Goal: Transaction & Acquisition: Purchase product/service

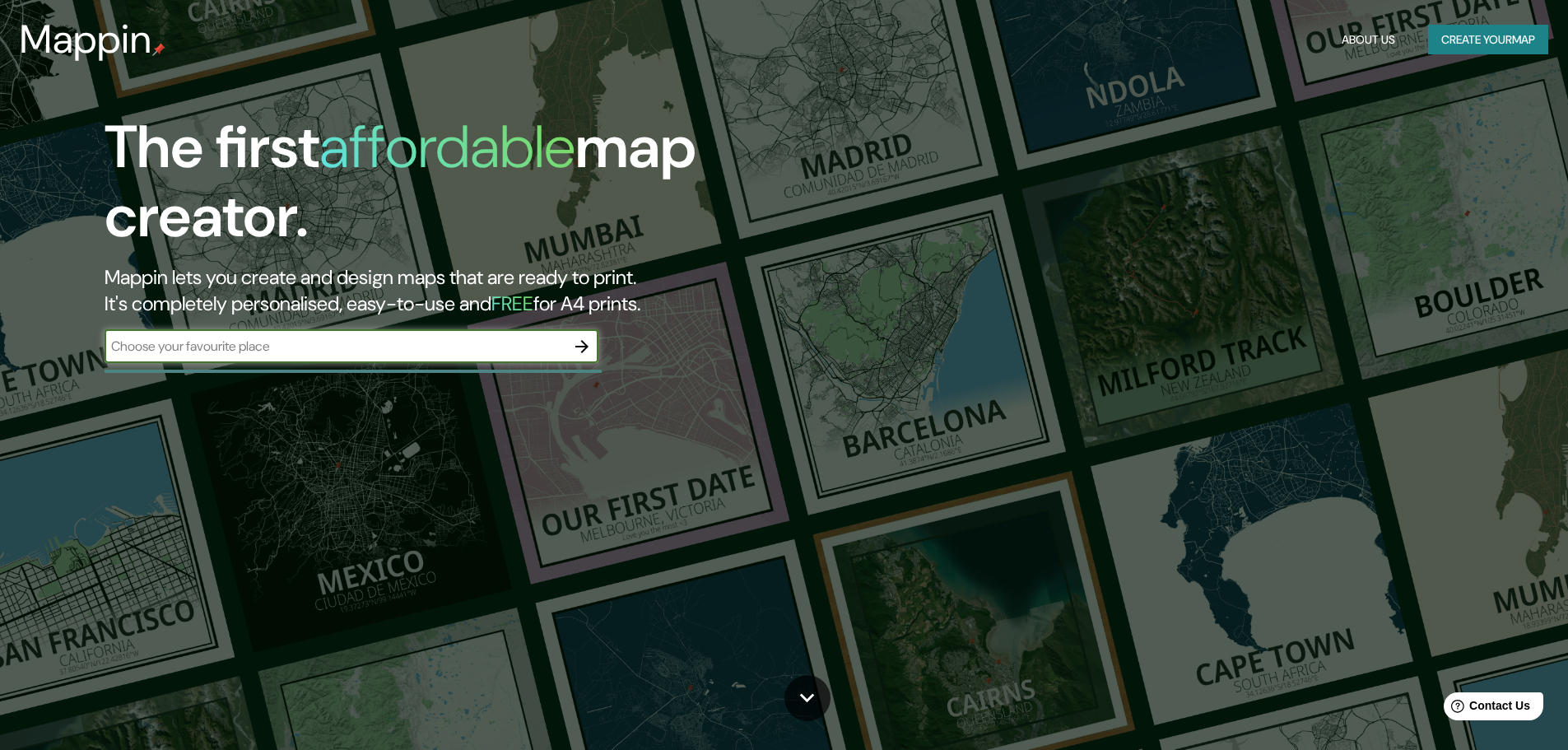
click at [194, 350] on input "text" at bounding box center [335, 345] width 461 height 19
type input "Tingo [PERSON_NAME] Peru"
click at [585, 351] on icon "button" at bounding box center [582, 346] width 19 height 19
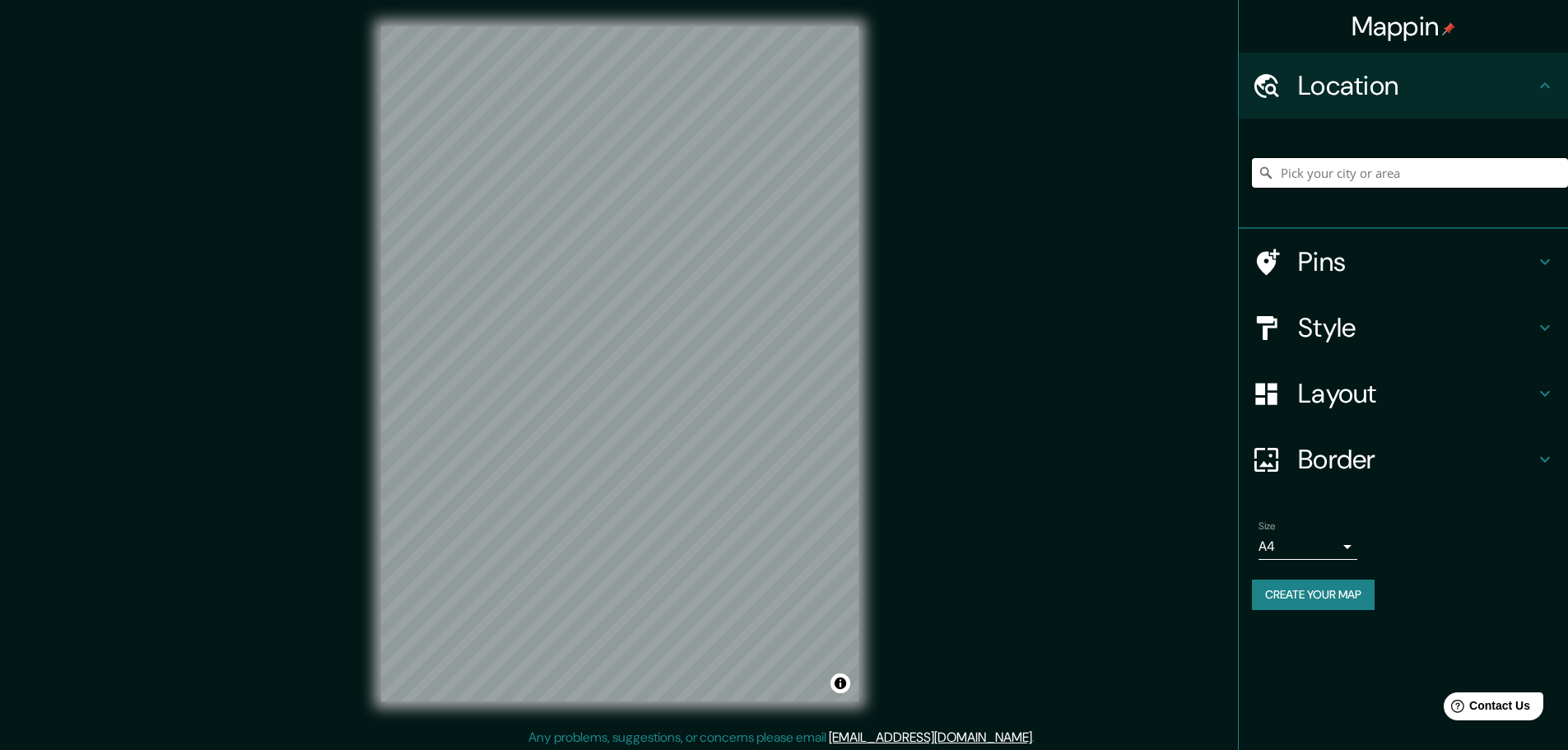
click at [1386, 175] on input "Pick your city or area" at bounding box center [1411, 173] width 316 height 30
type input "Huanuco, [GEOGRAPHIC_DATA], [GEOGRAPHIC_DATA]"
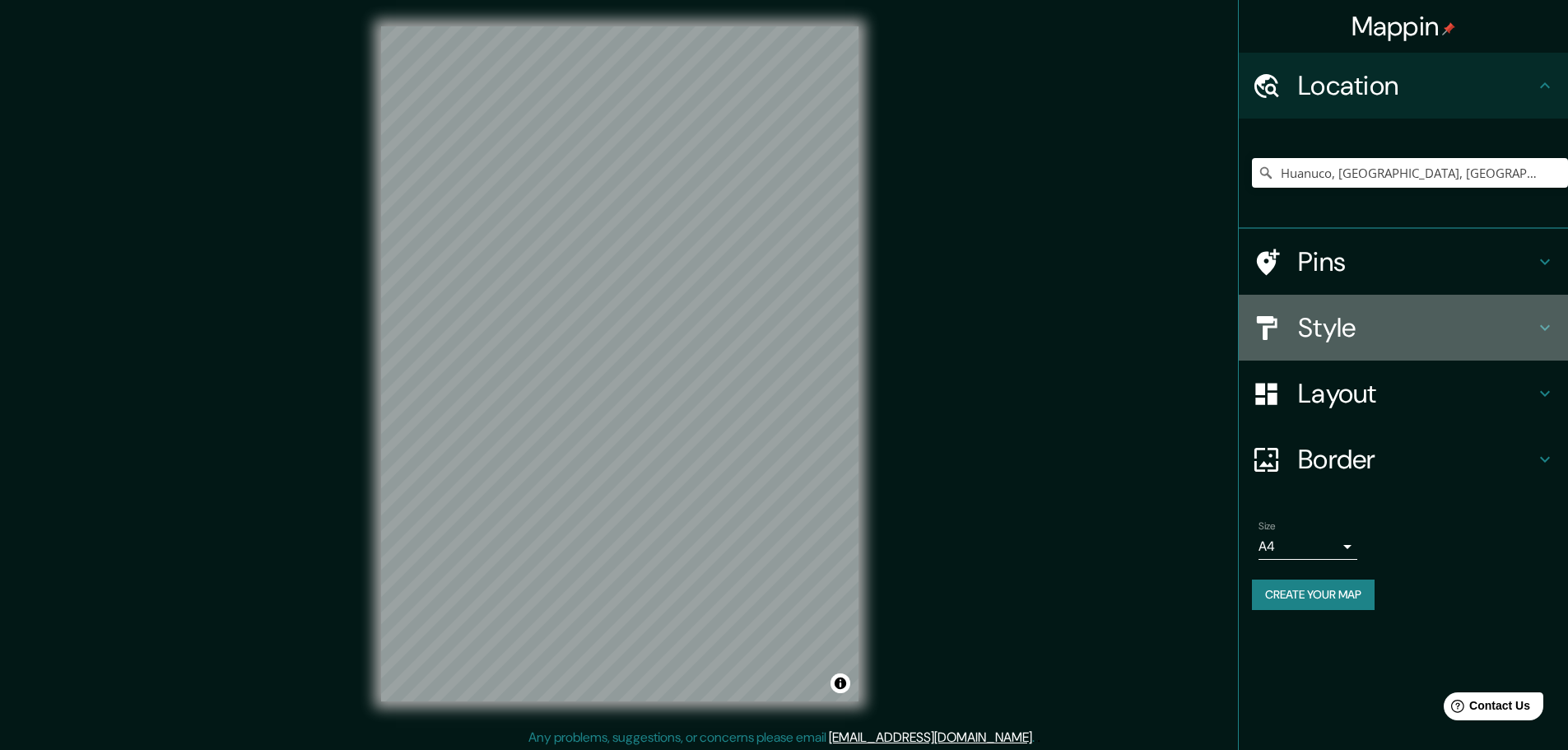
click at [1375, 326] on h4 "Style" at bounding box center [1417, 327] width 237 height 33
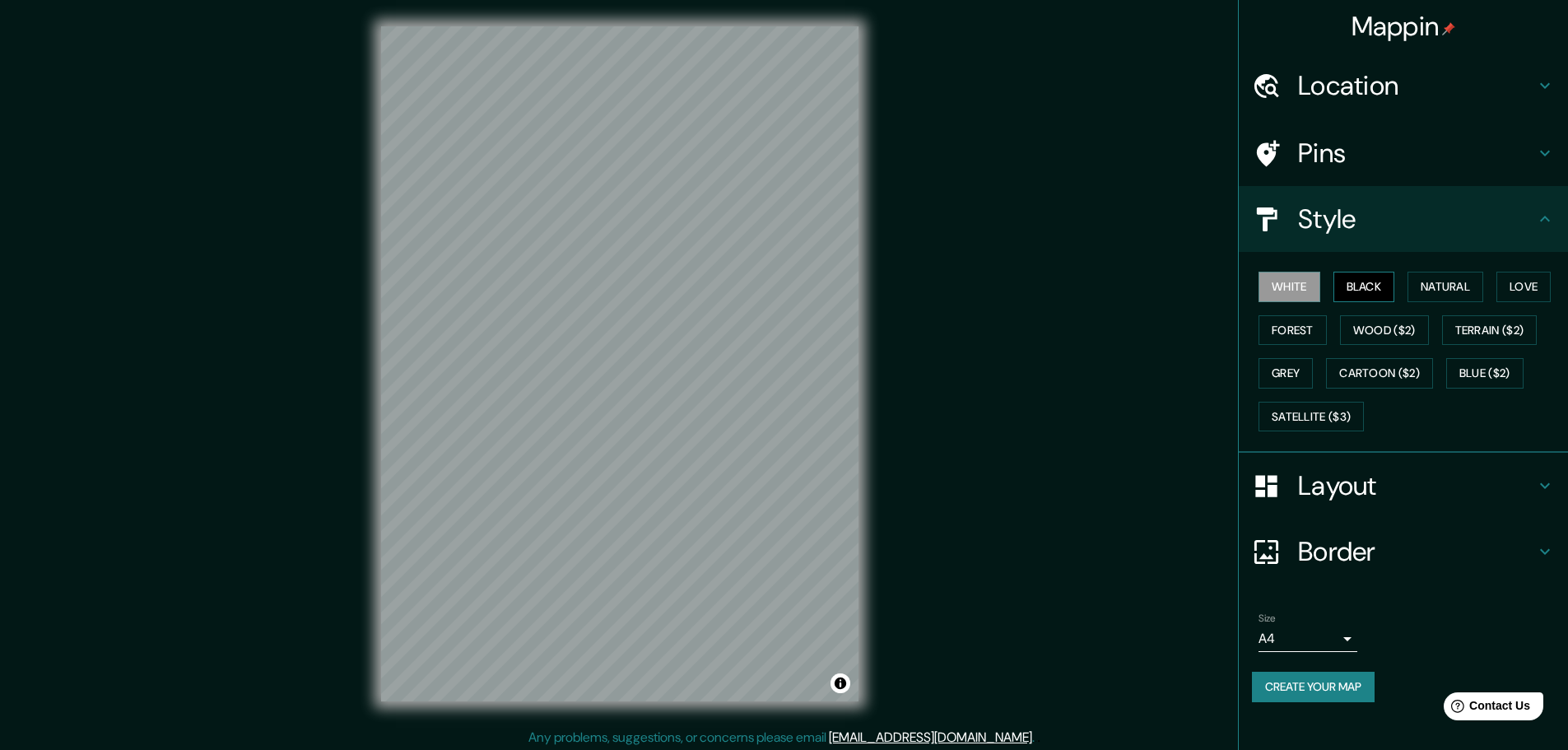
click at [1363, 290] on button "Black" at bounding box center [1365, 287] width 62 height 30
click at [1303, 285] on button "White" at bounding box center [1290, 287] width 62 height 30
click at [1442, 287] on button "Natural" at bounding box center [1446, 287] width 76 height 30
click at [1518, 284] on button "Love" at bounding box center [1524, 287] width 55 height 30
click at [1307, 321] on button "Forest" at bounding box center [1292, 330] width 68 height 30
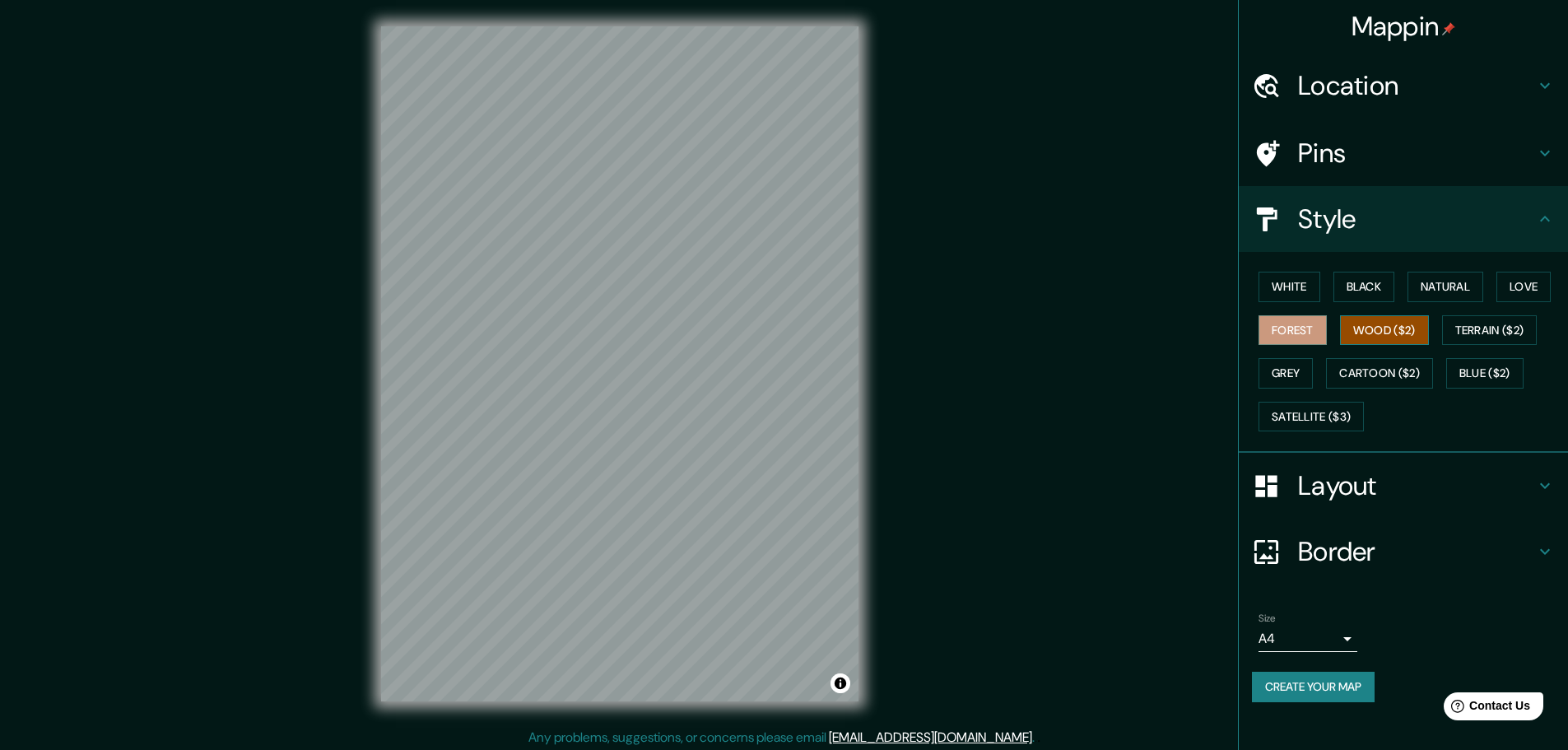
click at [1382, 324] on button "Wood ($2)" at bounding box center [1384, 330] width 89 height 30
click at [1299, 369] on button "Grey" at bounding box center [1286, 373] width 55 height 30
click at [1290, 274] on button "White" at bounding box center [1290, 287] width 62 height 30
click at [1360, 284] on button "Black" at bounding box center [1365, 287] width 62 height 30
click at [1429, 286] on button "Natural" at bounding box center [1446, 287] width 76 height 30
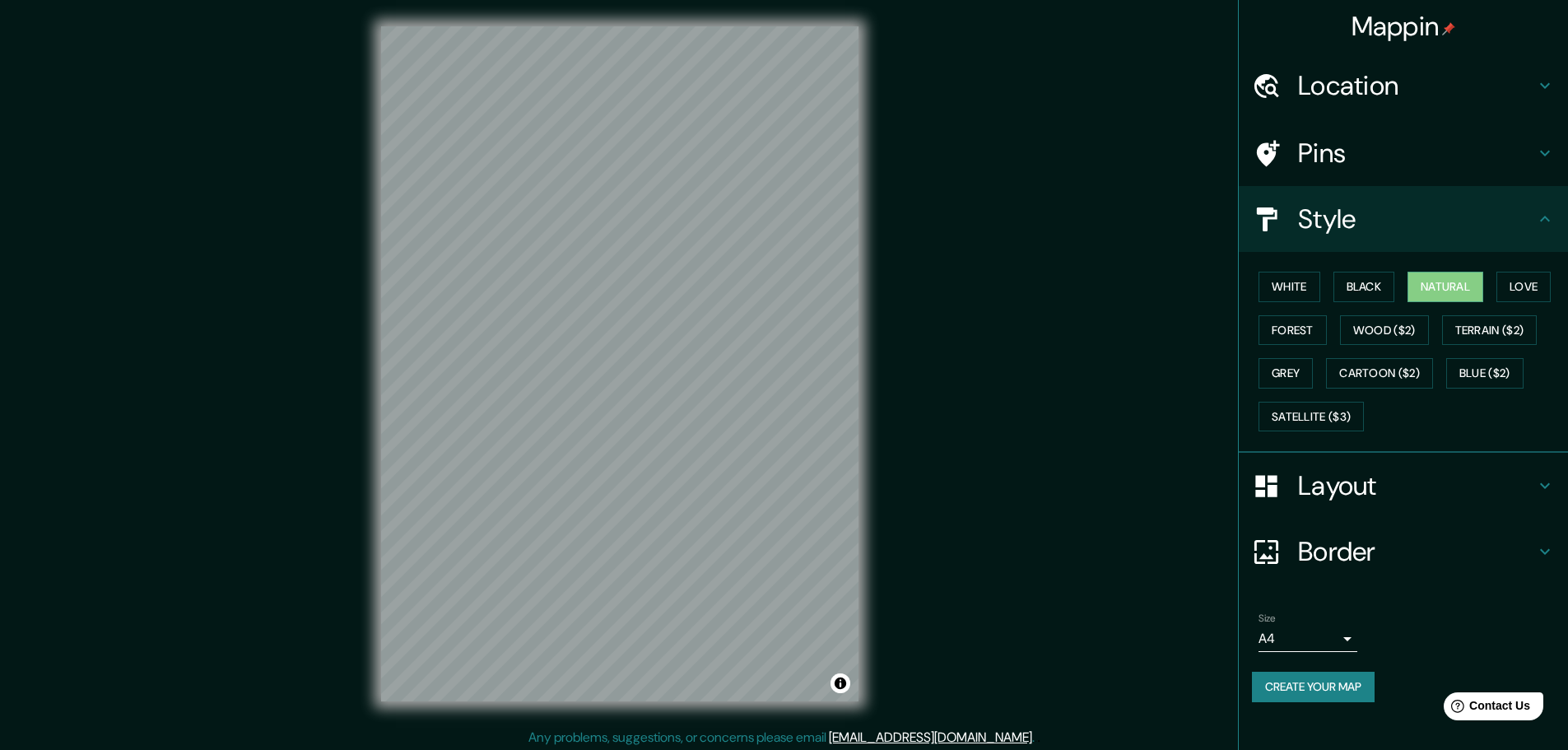
click at [1352, 211] on h4 "Style" at bounding box center [1417, 218] width 237 height 33
click at [1508, 152] on h4 "Pins" at bounding box center [1417, 153] width 237 height 33
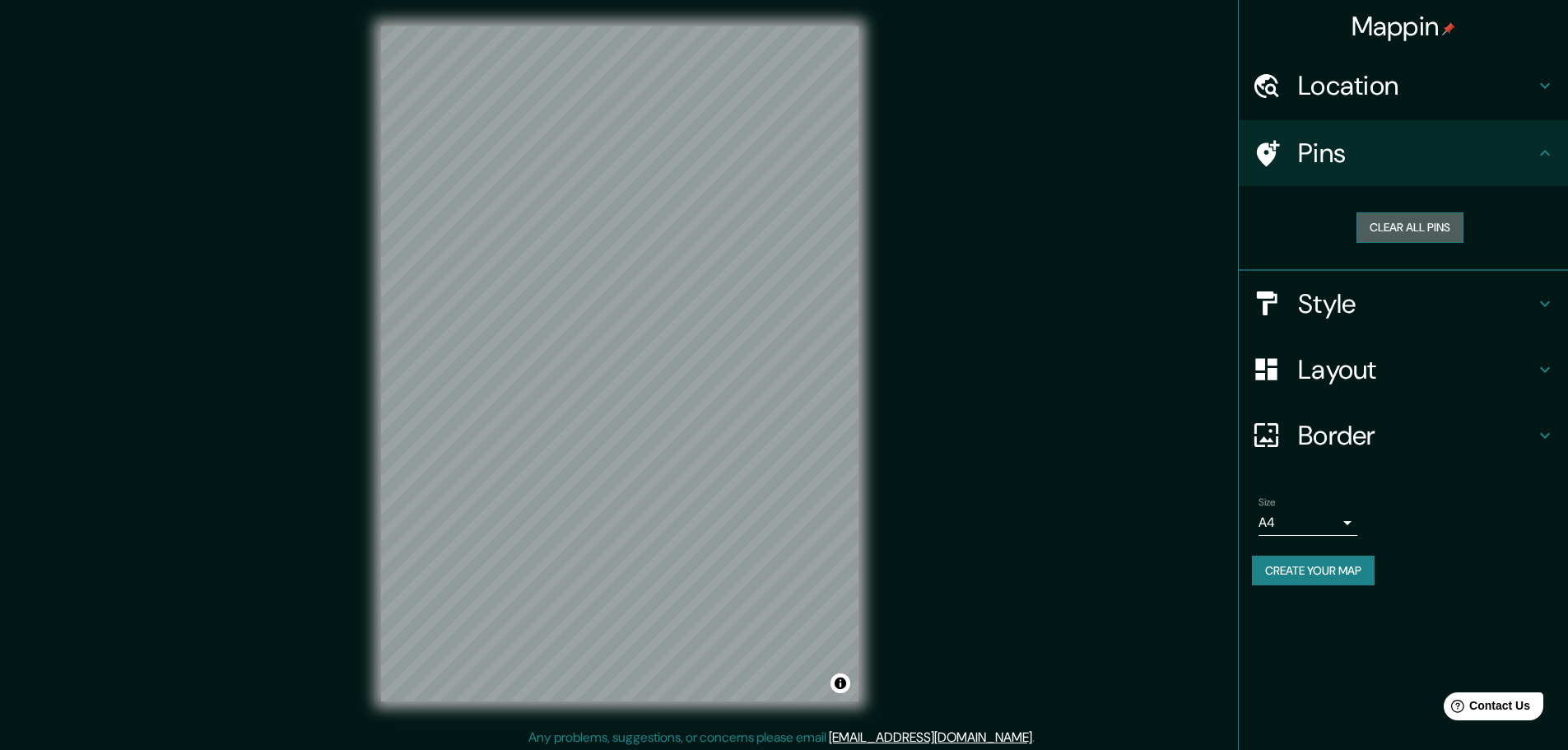
click at [1413, 228] on button "Clear all pins" at bounding box center [1410, 227] width 107 height 30
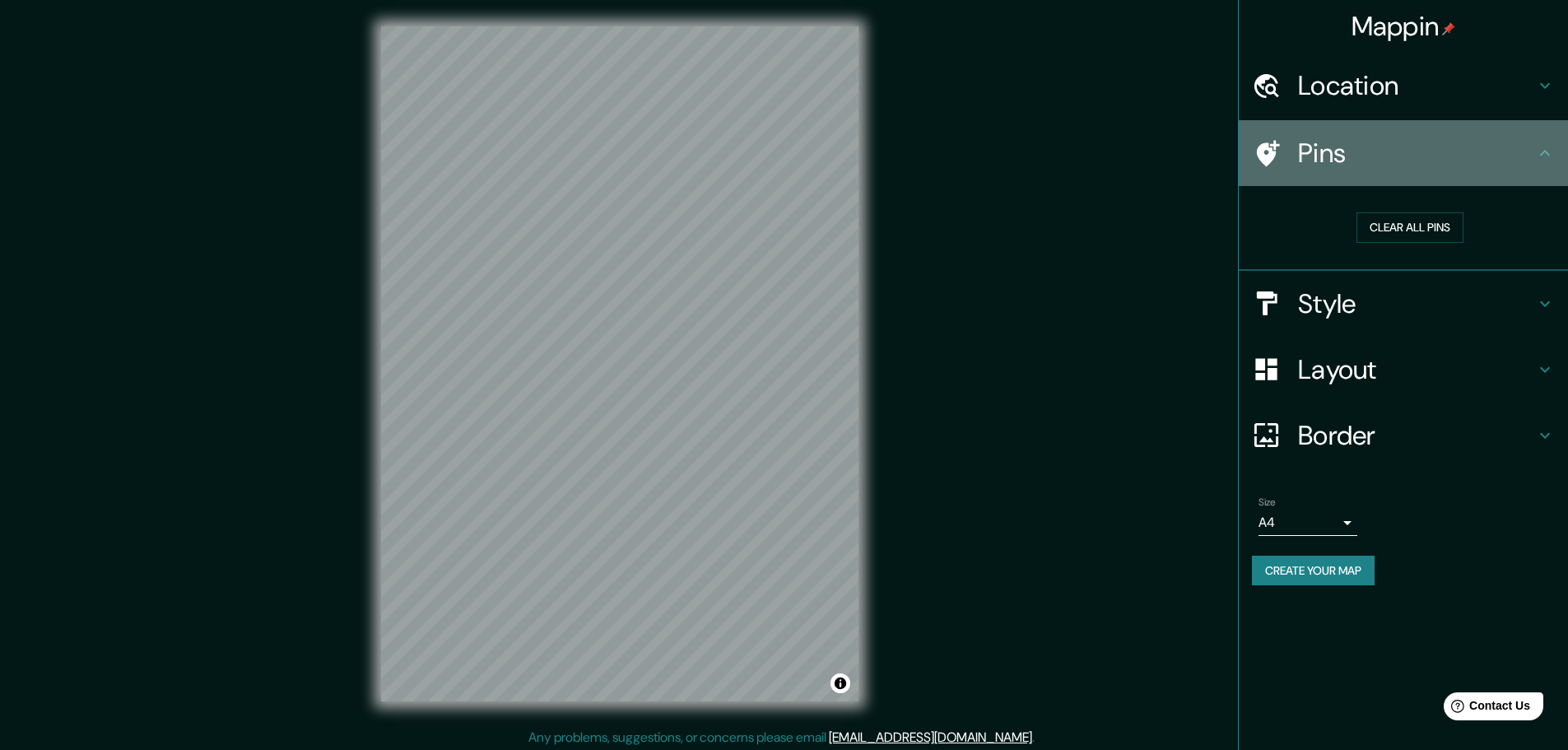
click at [1306, 141] on h4 "Pins" at bounding box center [1417, 153] width 237 height 33
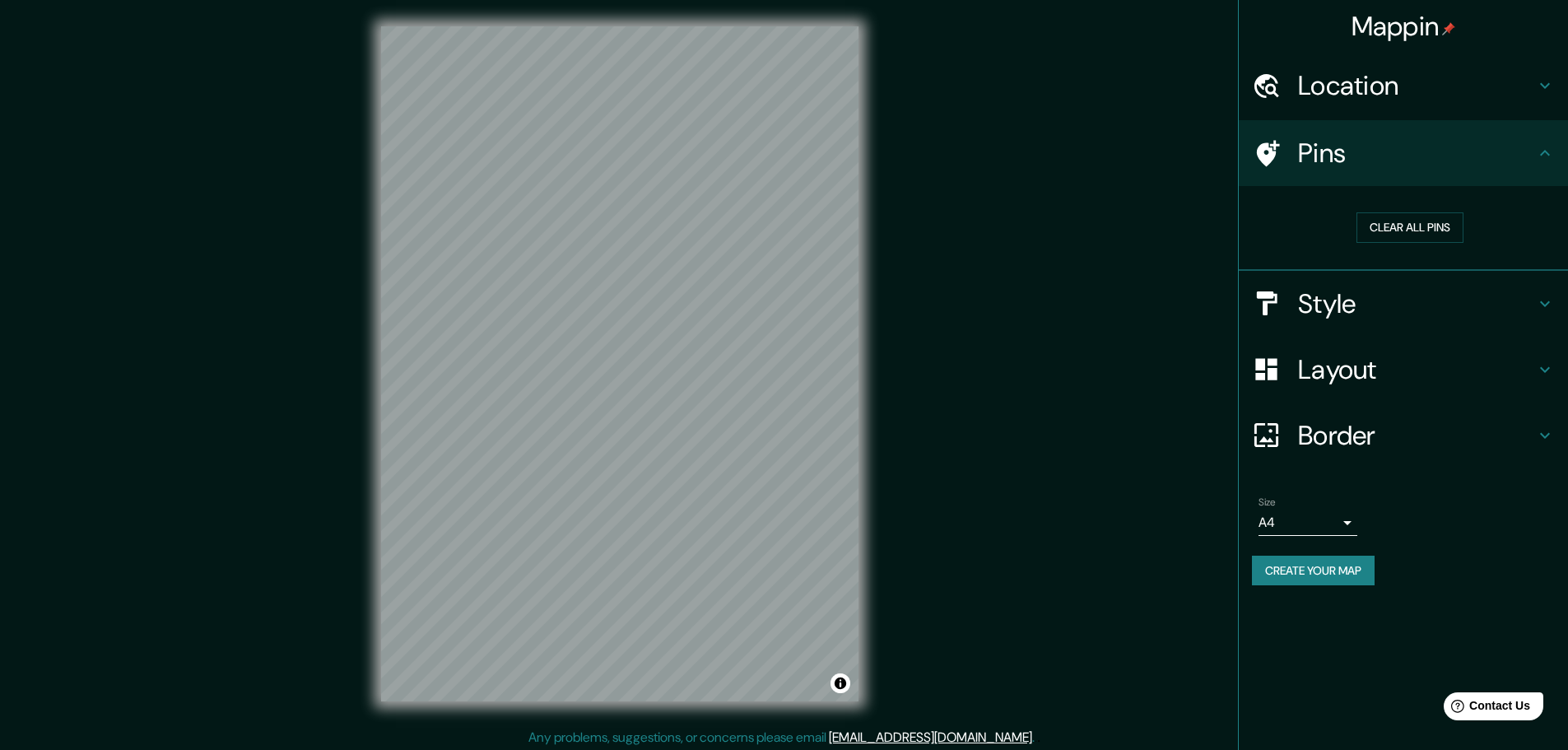
click at [1553, 147] on icon at bounding box center [1545, 153] width 19 height 19
click at [1543, 159] on icon at bounding box center [1545, 153] width 19 height 19
click at [1541, 148] on icon at bounding box center [1545, 153] width 19 height 19
click at [1541, 294] on icon at bounding box center [1545, 304] width 19 height 19
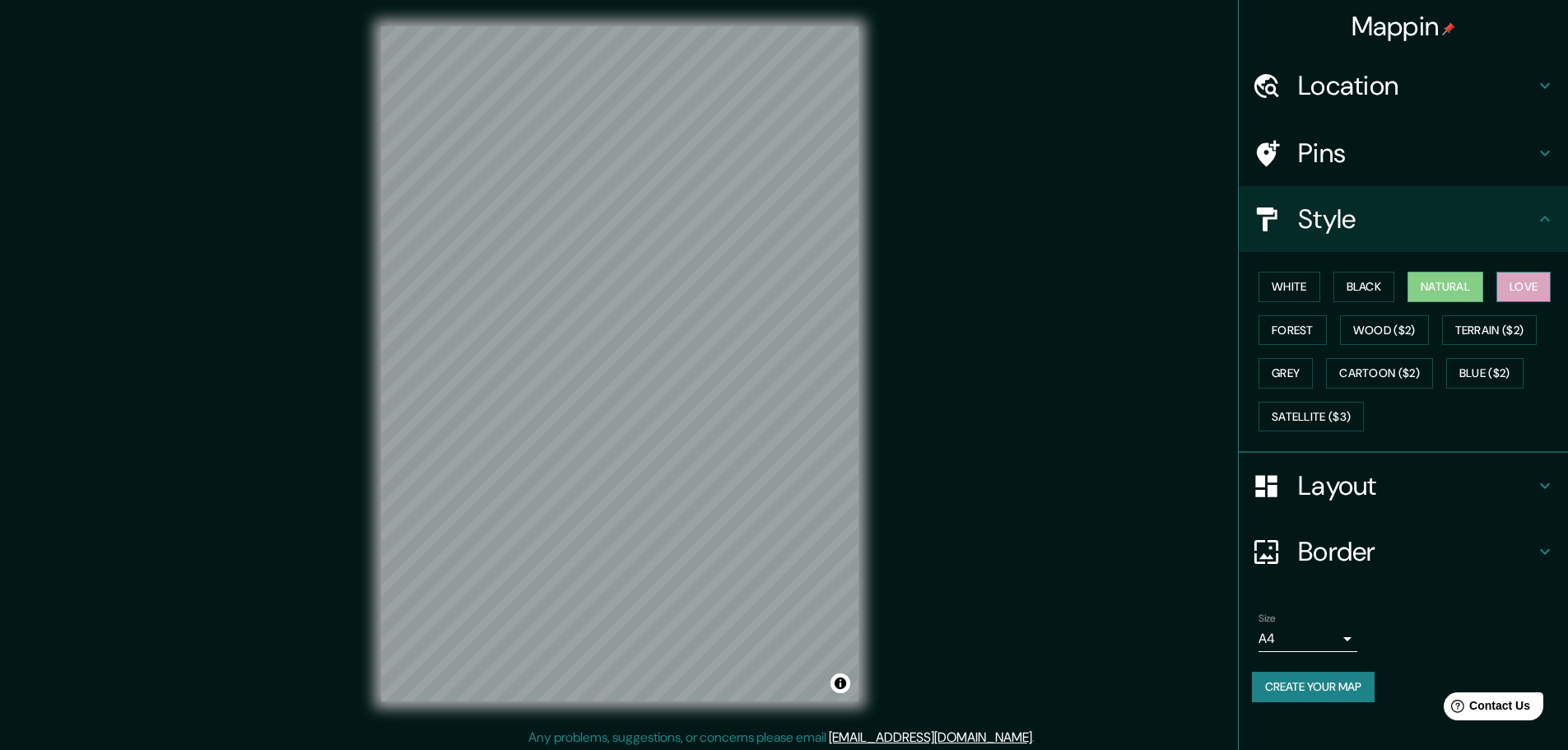
click at [1531, 288] on button "Love" at bounding box center [1524, 287] width 55 height 30
click at [1472, 278] on button "Natural" at bounding box center [1446, 287] width 76 height 30
click at [680, 345] on div at bounding box center [677, 343] width 13 height 13
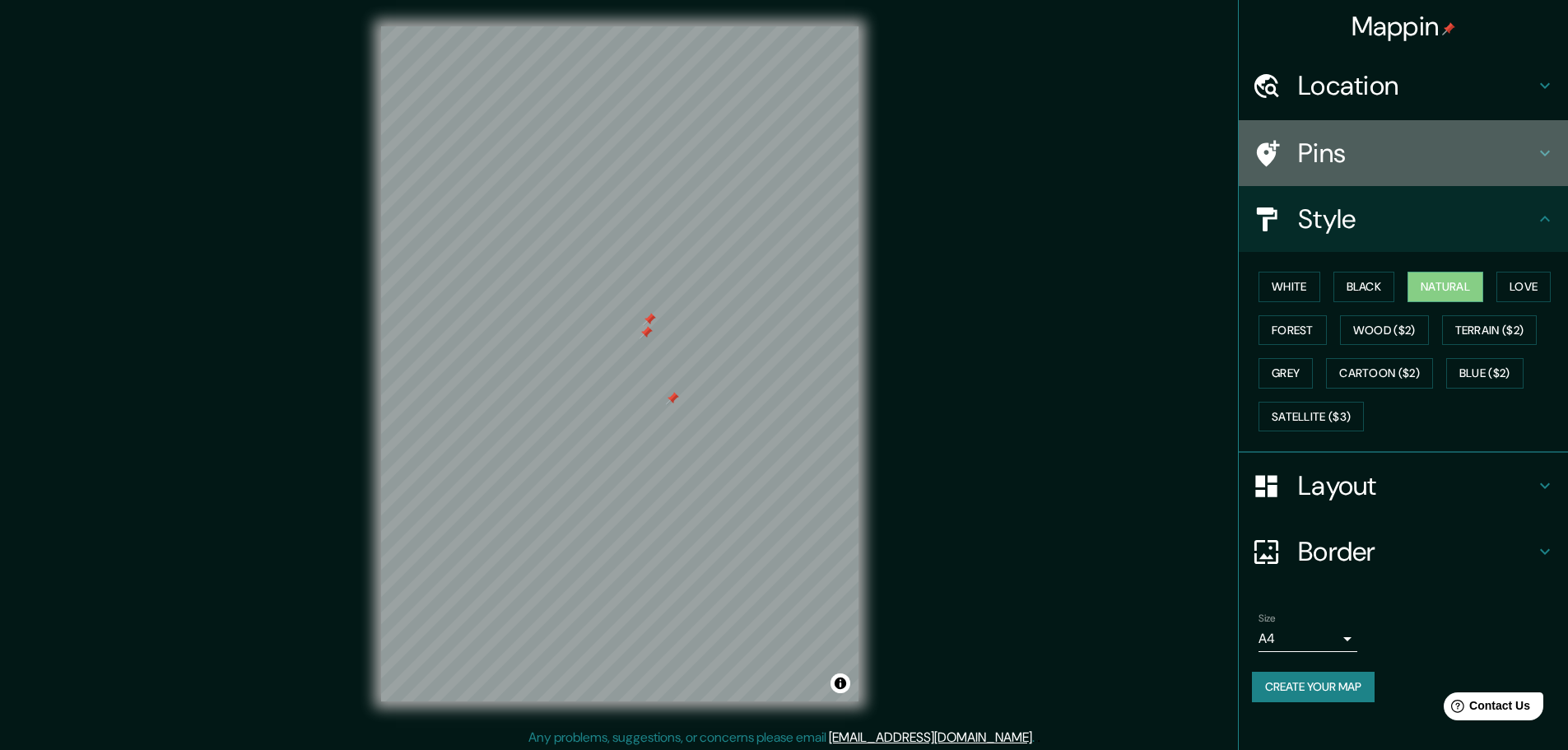
click at [1338, 150] on h4 "Pins" at bounding box center [1417, 153] width 237 height 33
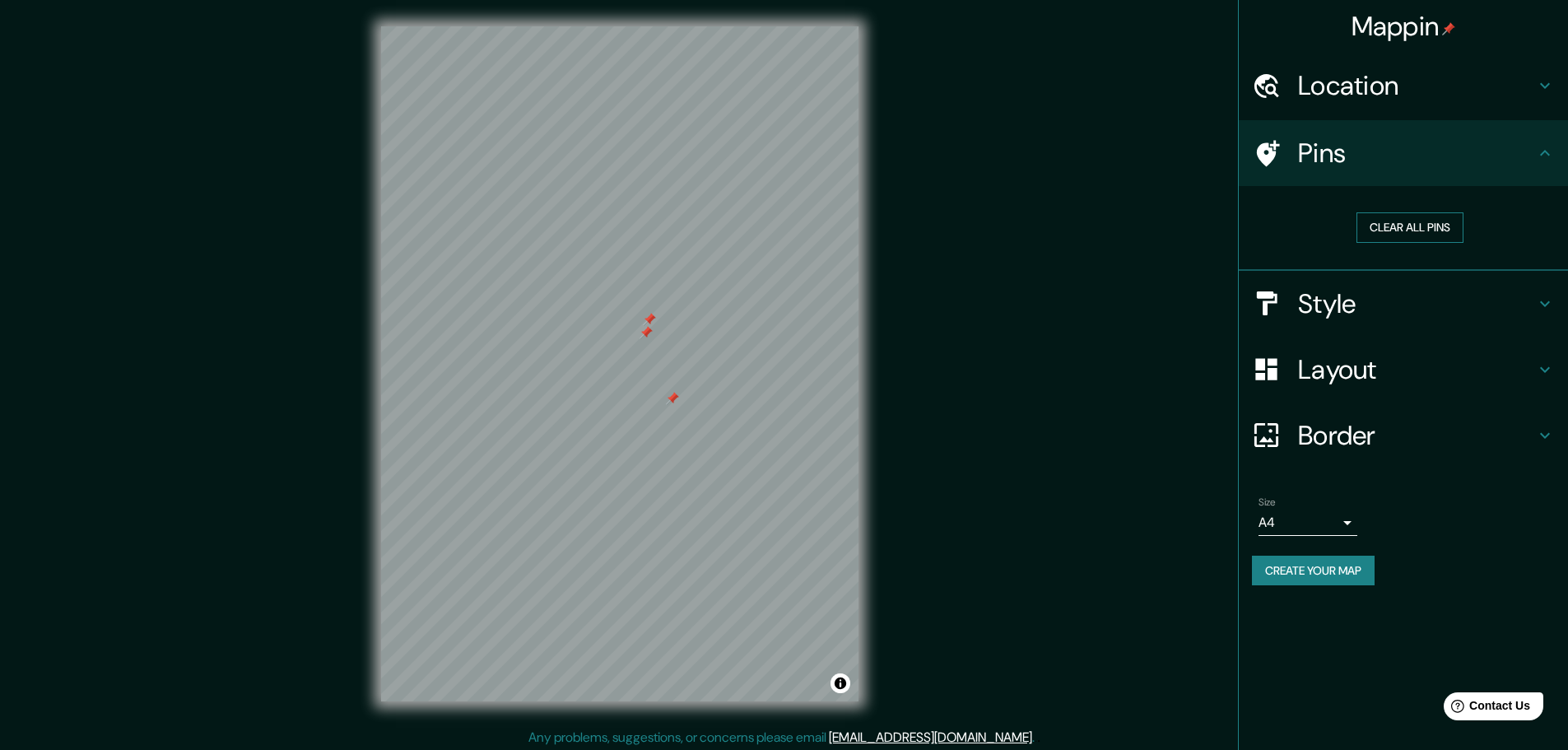
click at [1373, 235] on button "Clear all pins" at bounding box center [1410, 227] width 107 height 30
click at [1064, 302] on div "Mappin Location [GEOGRAPHIC_DATA], [GEOGRAPHIC_DATA], [GEOGRAPHIC_DATA] [GEOGRA…" at bounding box center [784, 377] width 1568 height 754
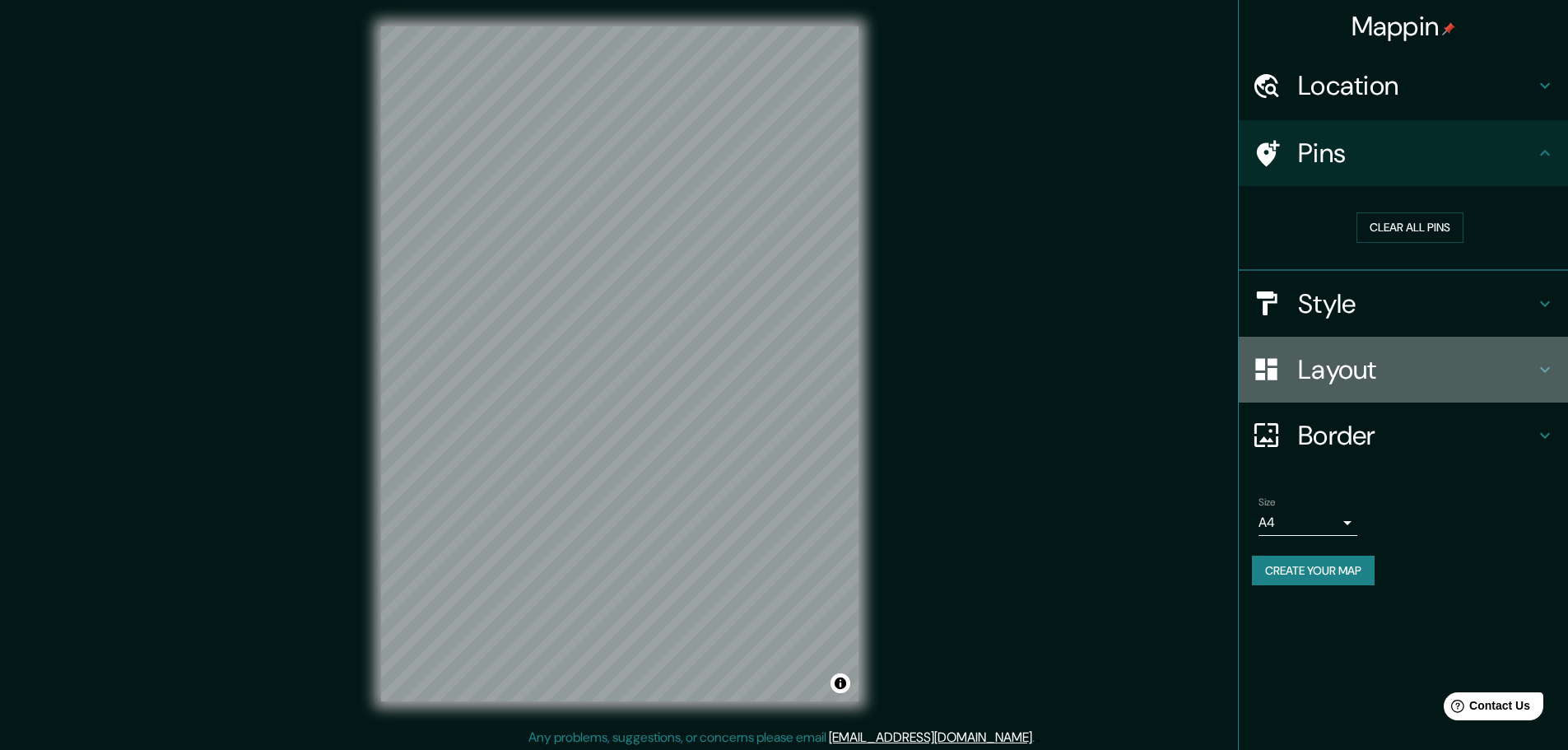
click at [1388, 370] on h4 "Layout" at bounding box center [1417, 369] width 237 height 33
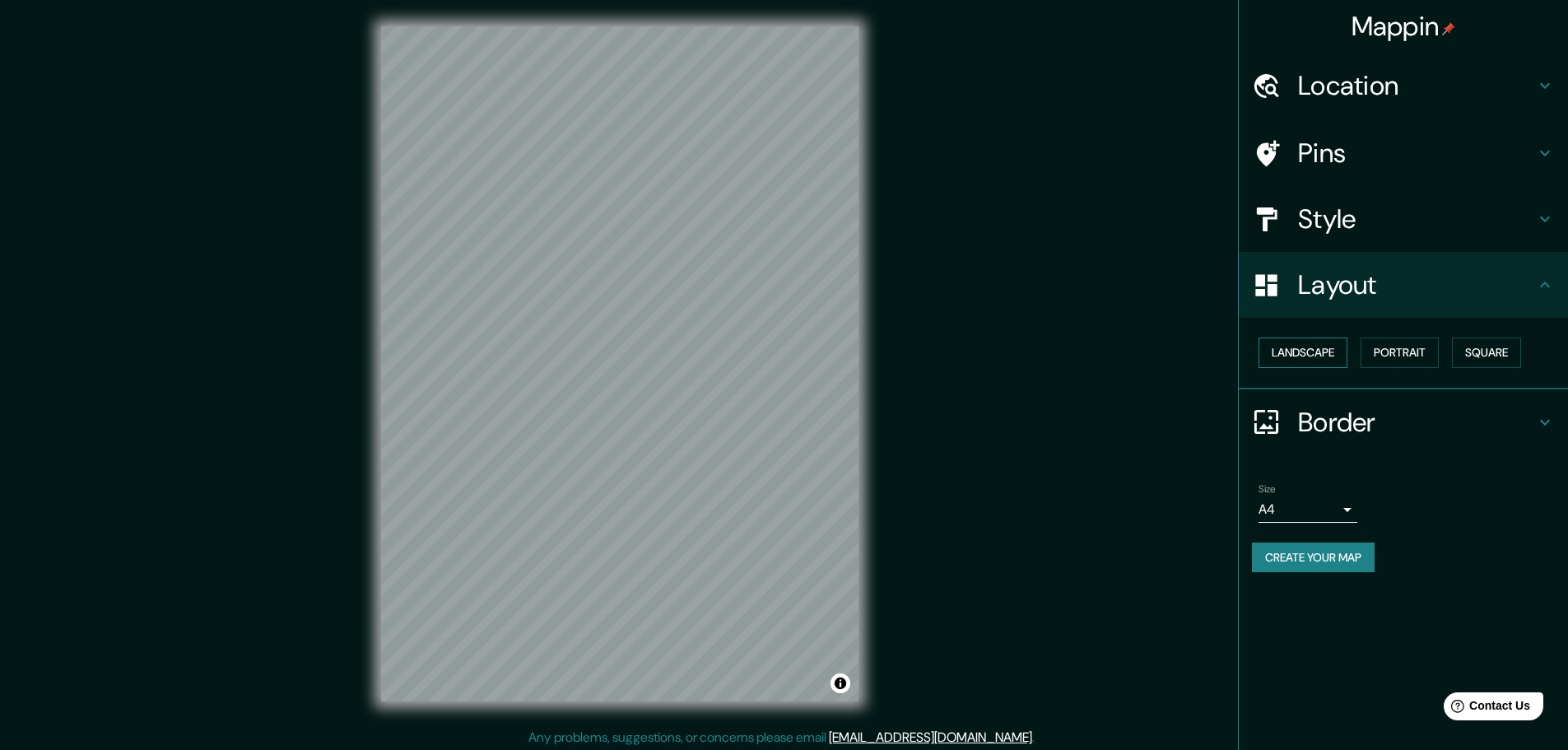
click at [1301, 358] on button "Landscape" at bounding box center [1303, 352] width 89 height 30
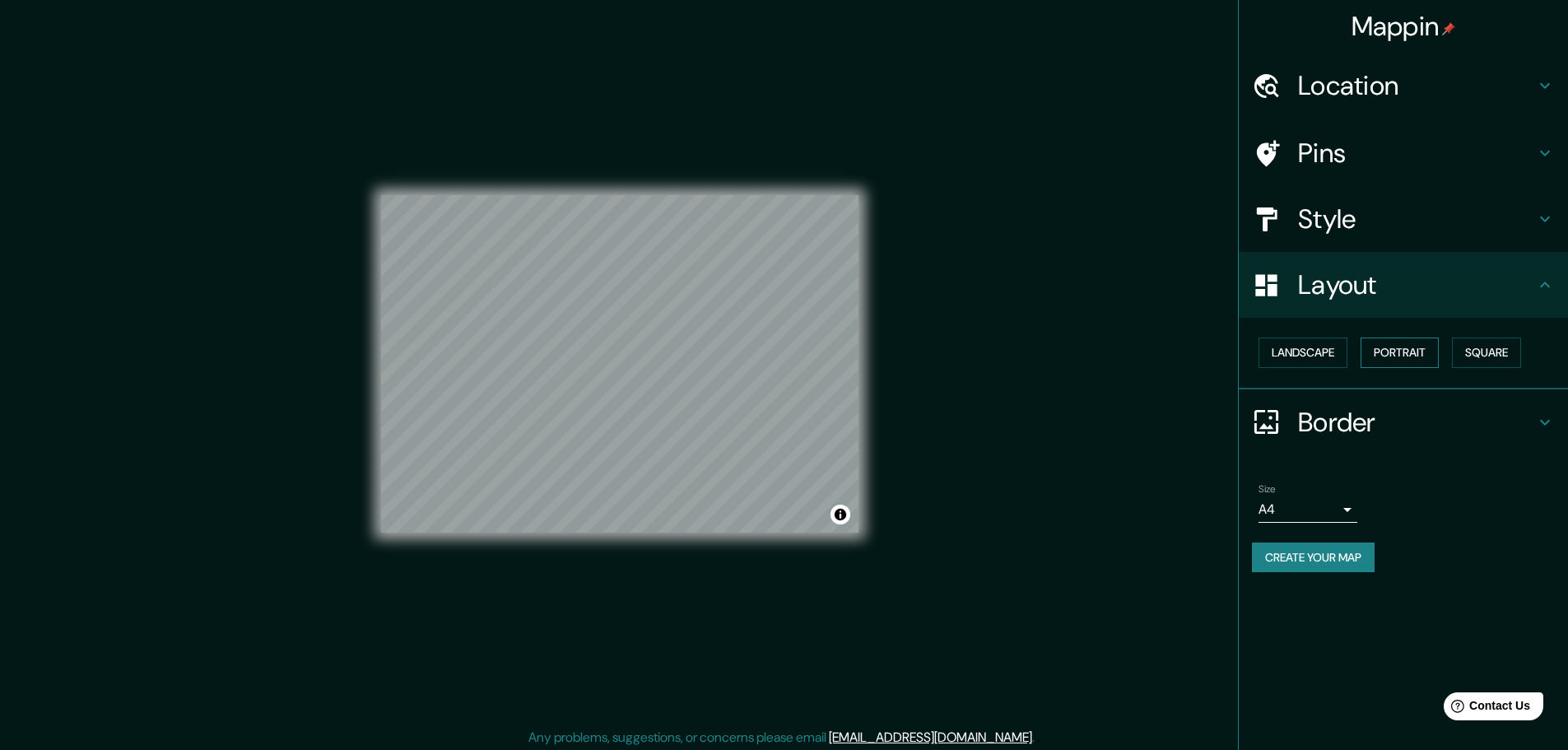
click at [1436, 348] on button "Portrait" at bounding box center [1400, 352] width 79 height 30
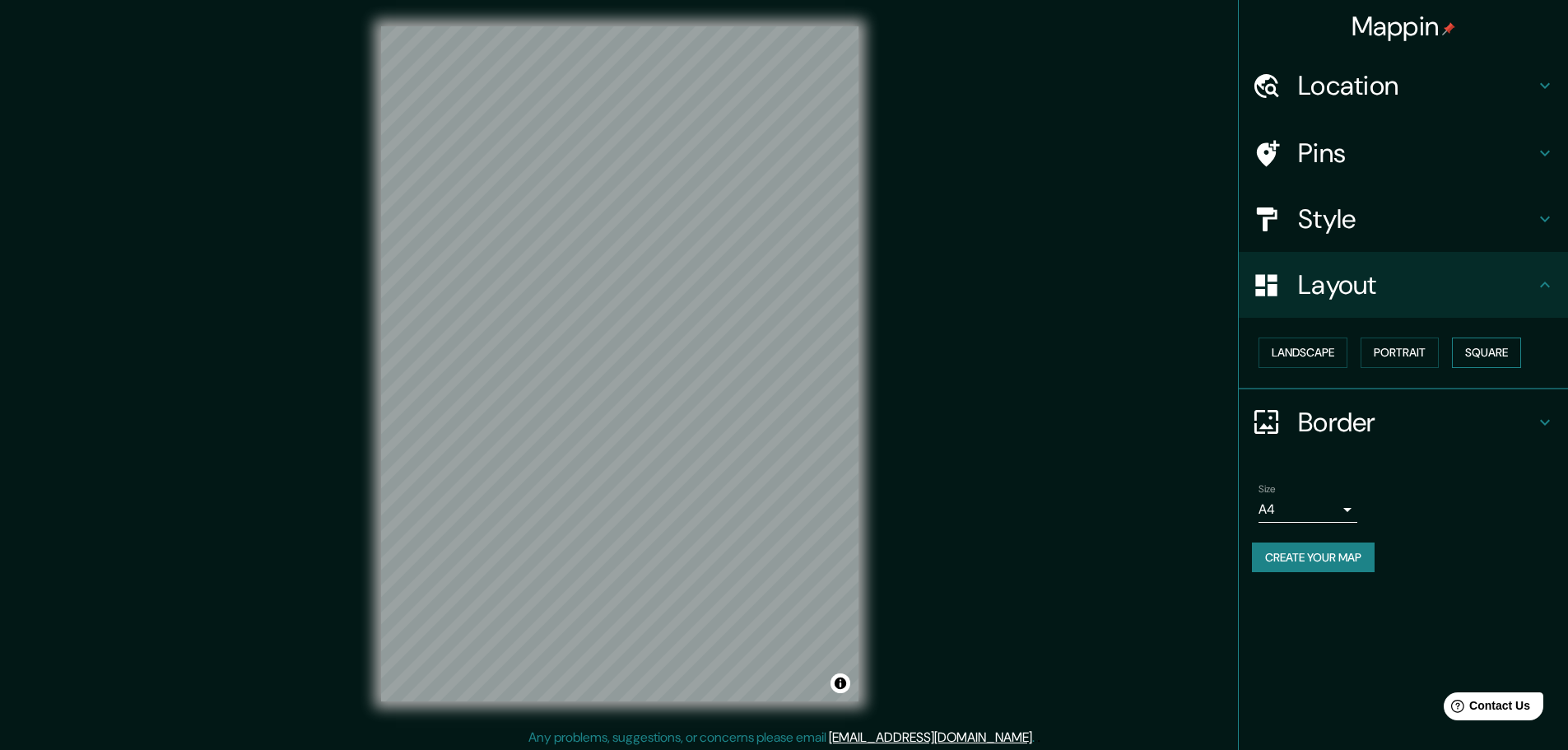
click at [1501, 345] on button "Square" at bounding box center [1487, 352] width 69 height 30
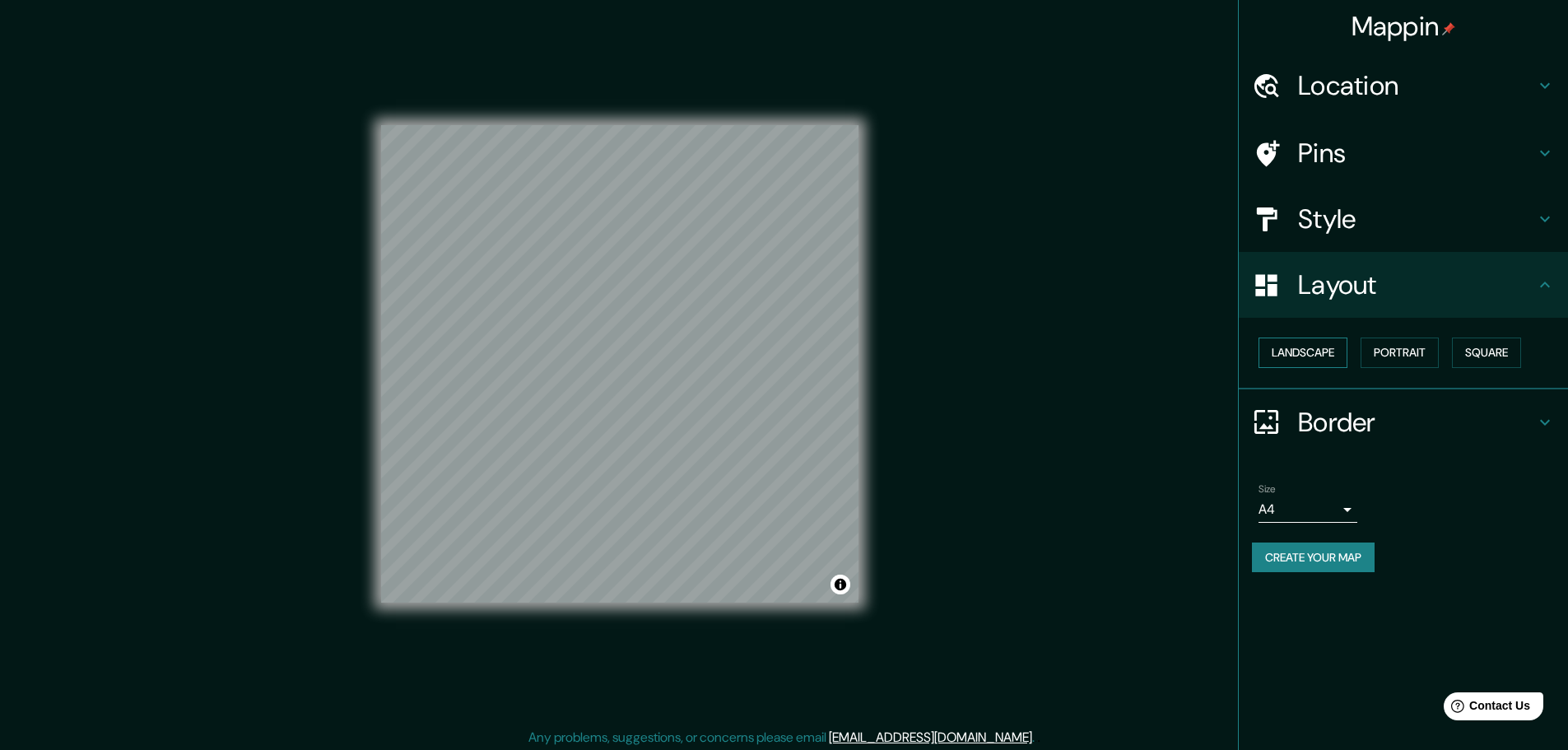
click at [1308, 357] on button "Landscape" at bounding box center [1303, 352] width 89 height 30
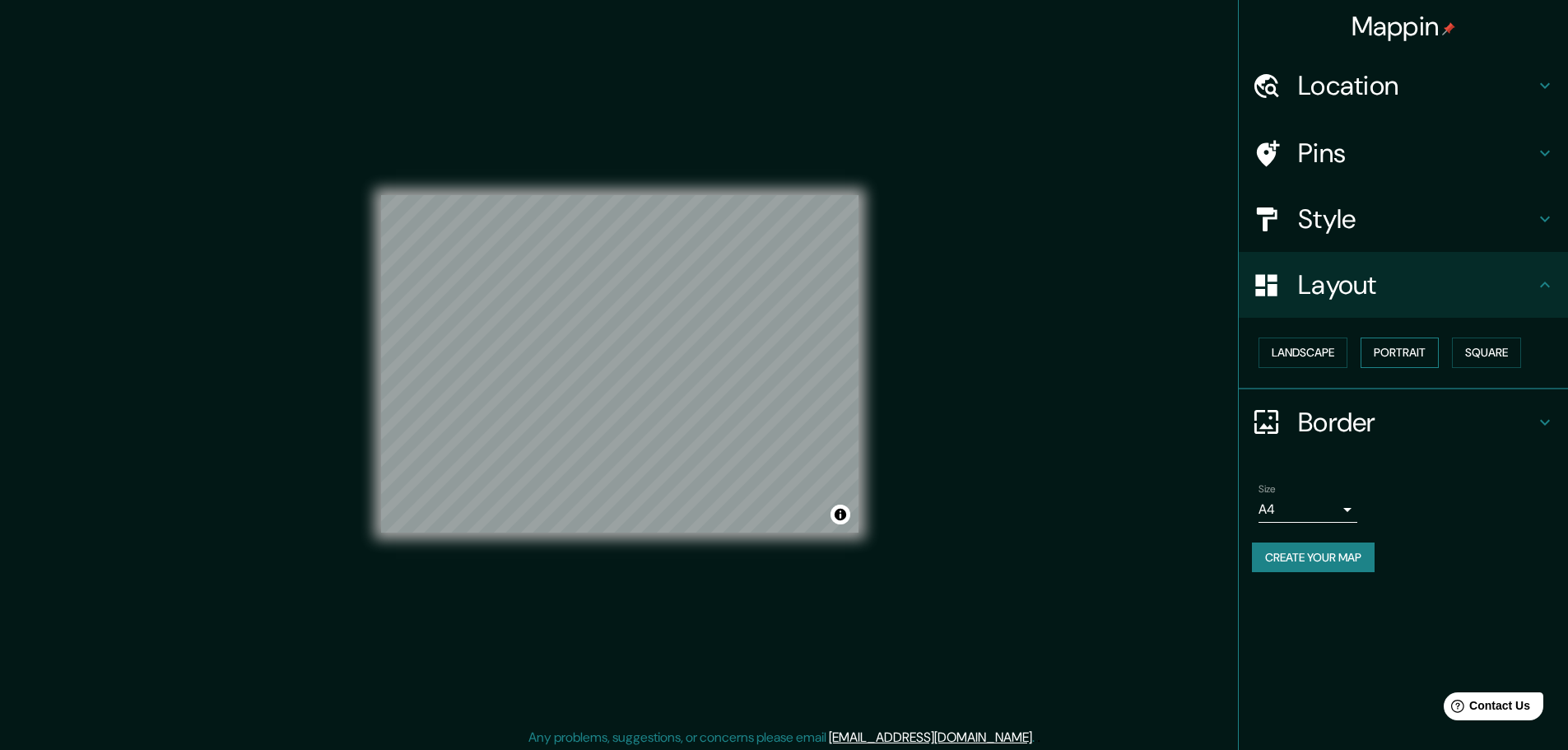
click at [1405, 353] on button "Portrait" at bounding box center [1400, 352] width 79 height 30
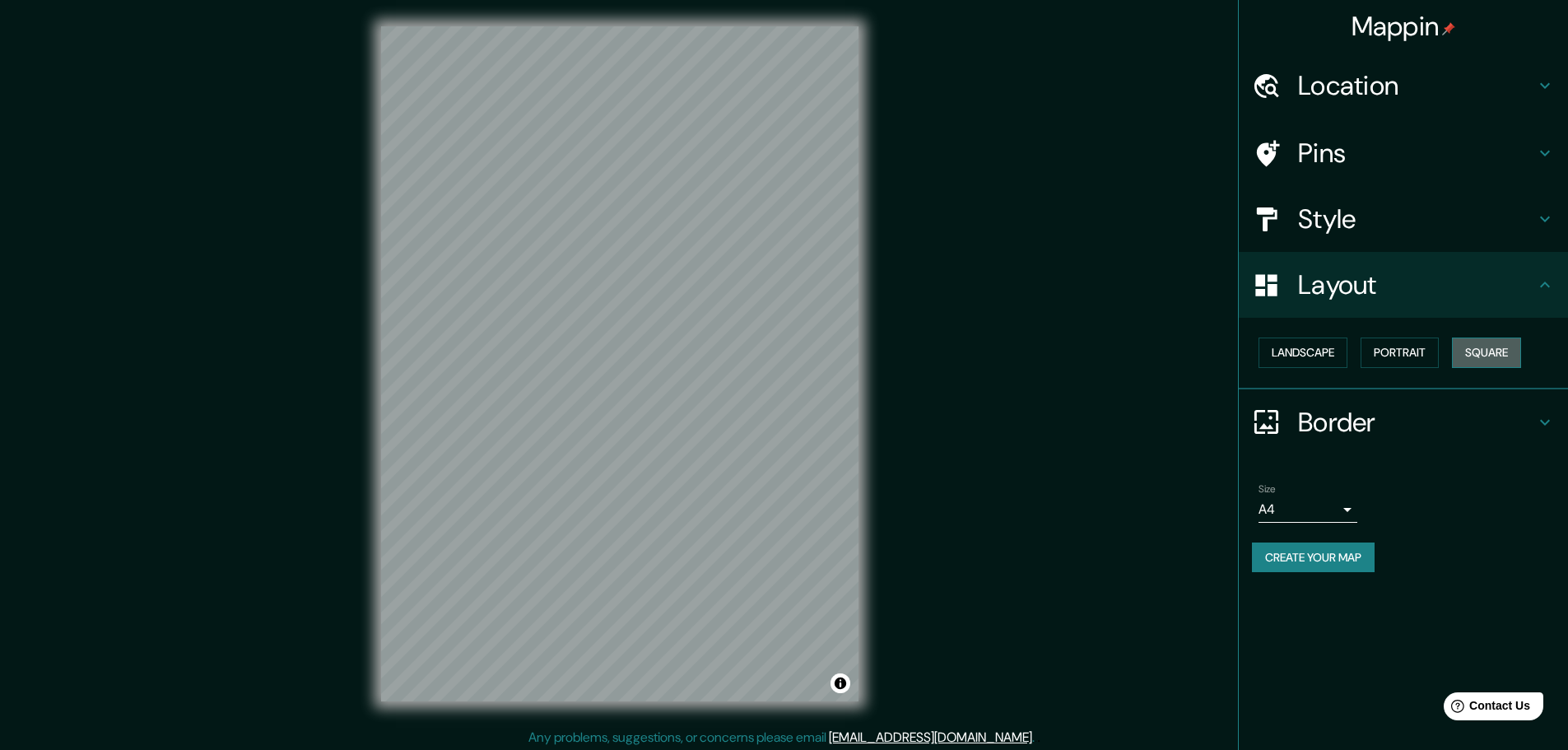
click at [1505, 354] on button "Square" at bounding box center [1487, 352] width 69 height 30
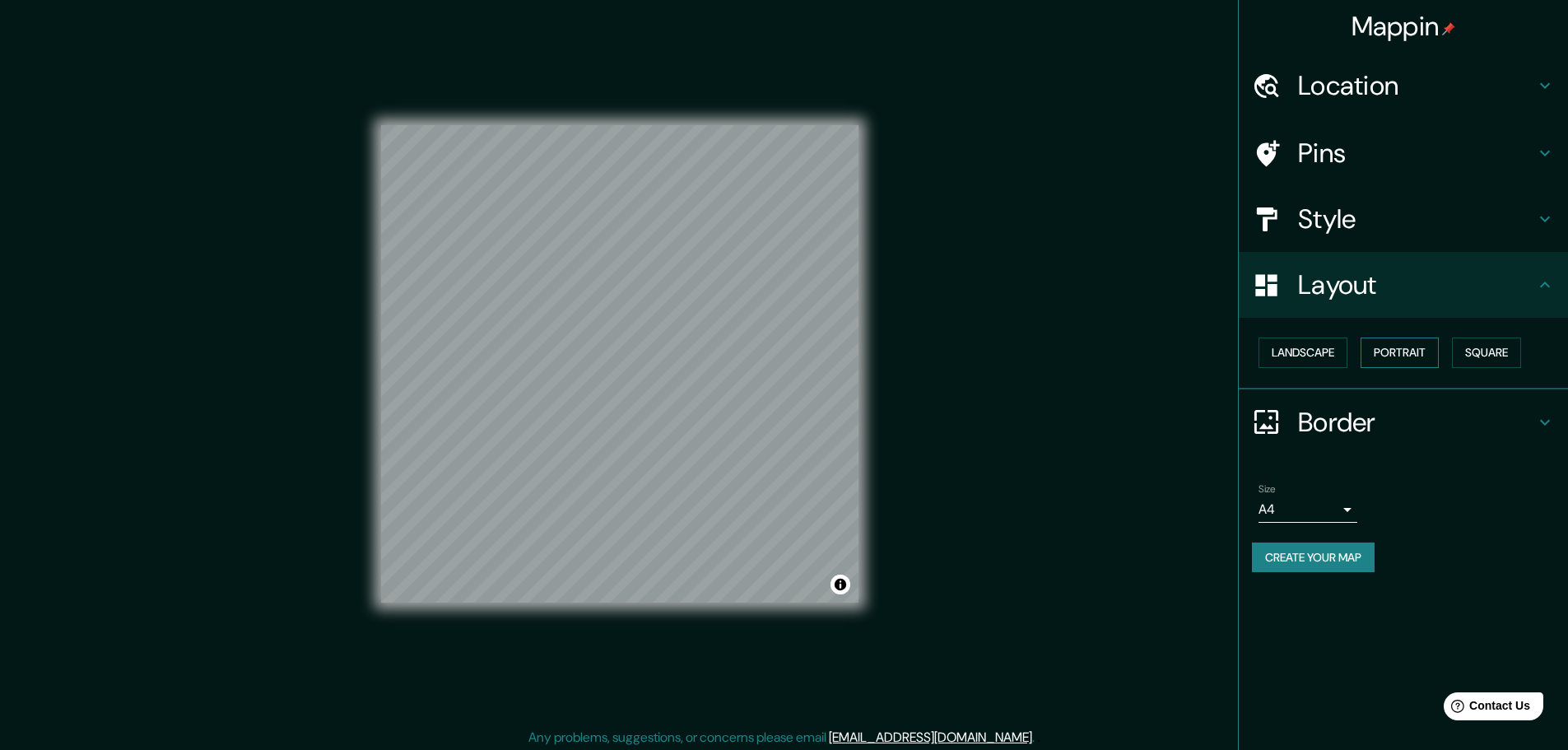
click at [1382, 360] on button "Portrait" at bounding box center [1400, 352] width 79 height 30
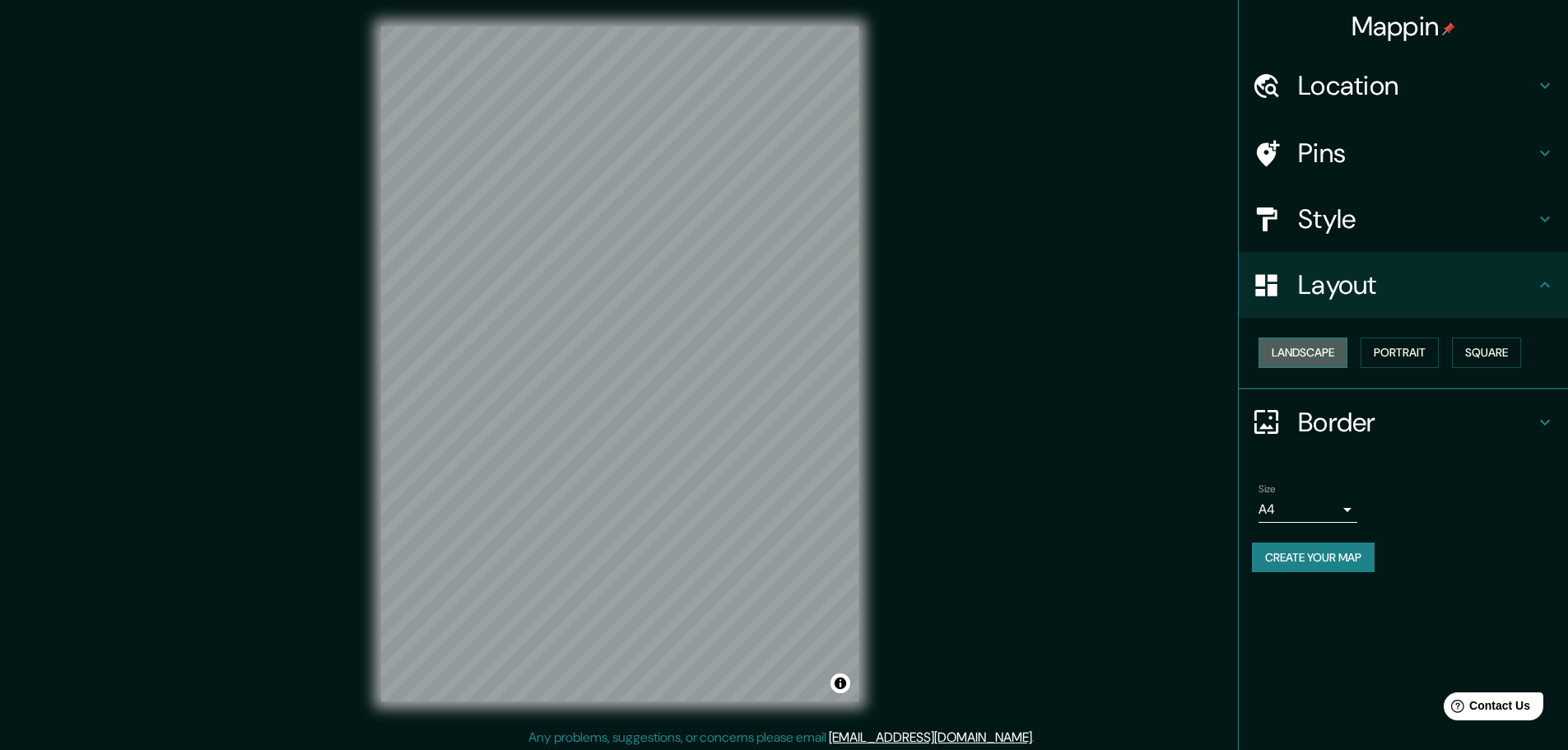
click at [1309, 352] on button "Landscape" at bounding box center [1303, 352] width 89 height 30
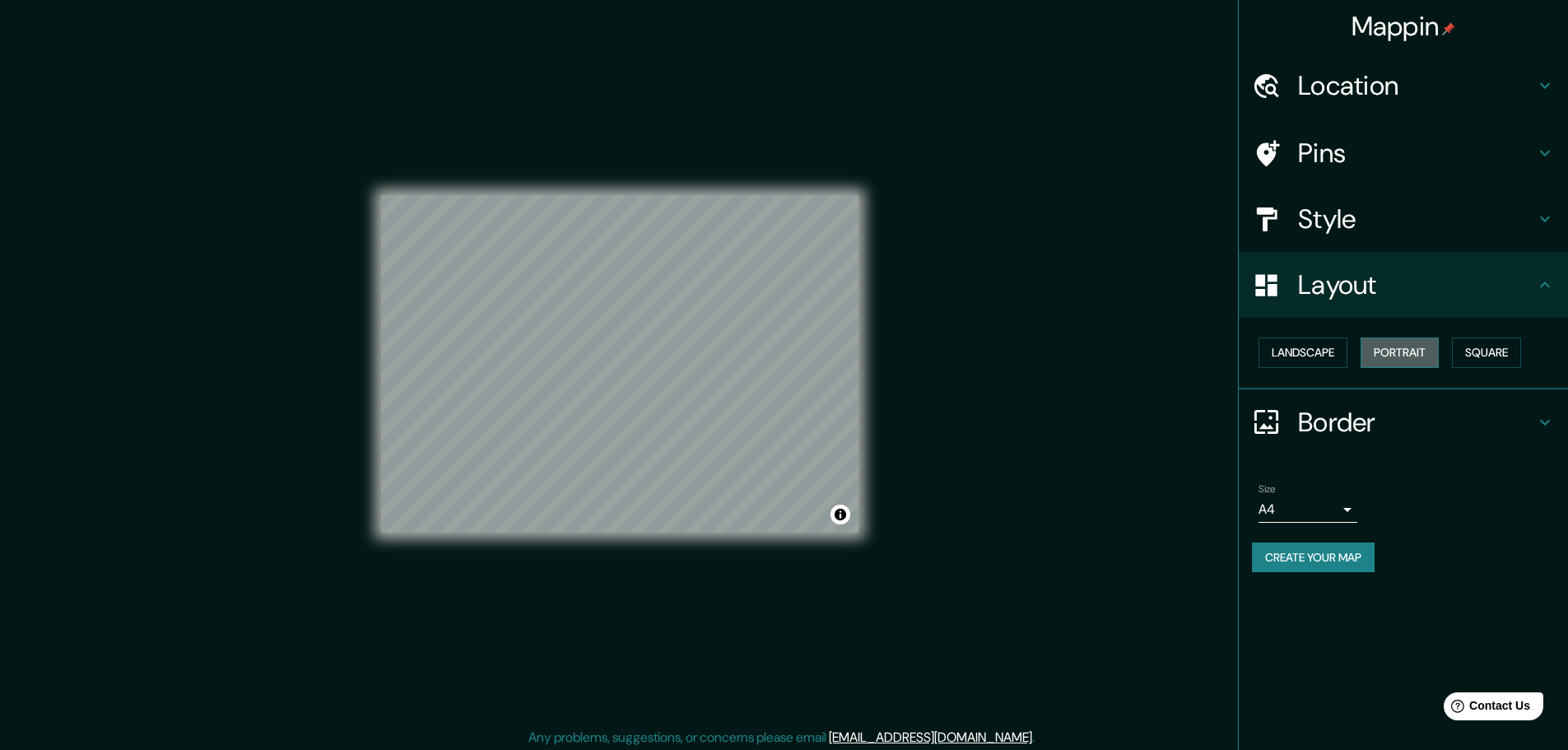
click at [1399, 362] on button "Portrait" at bounding box center [1400, 352] width 79 height 30
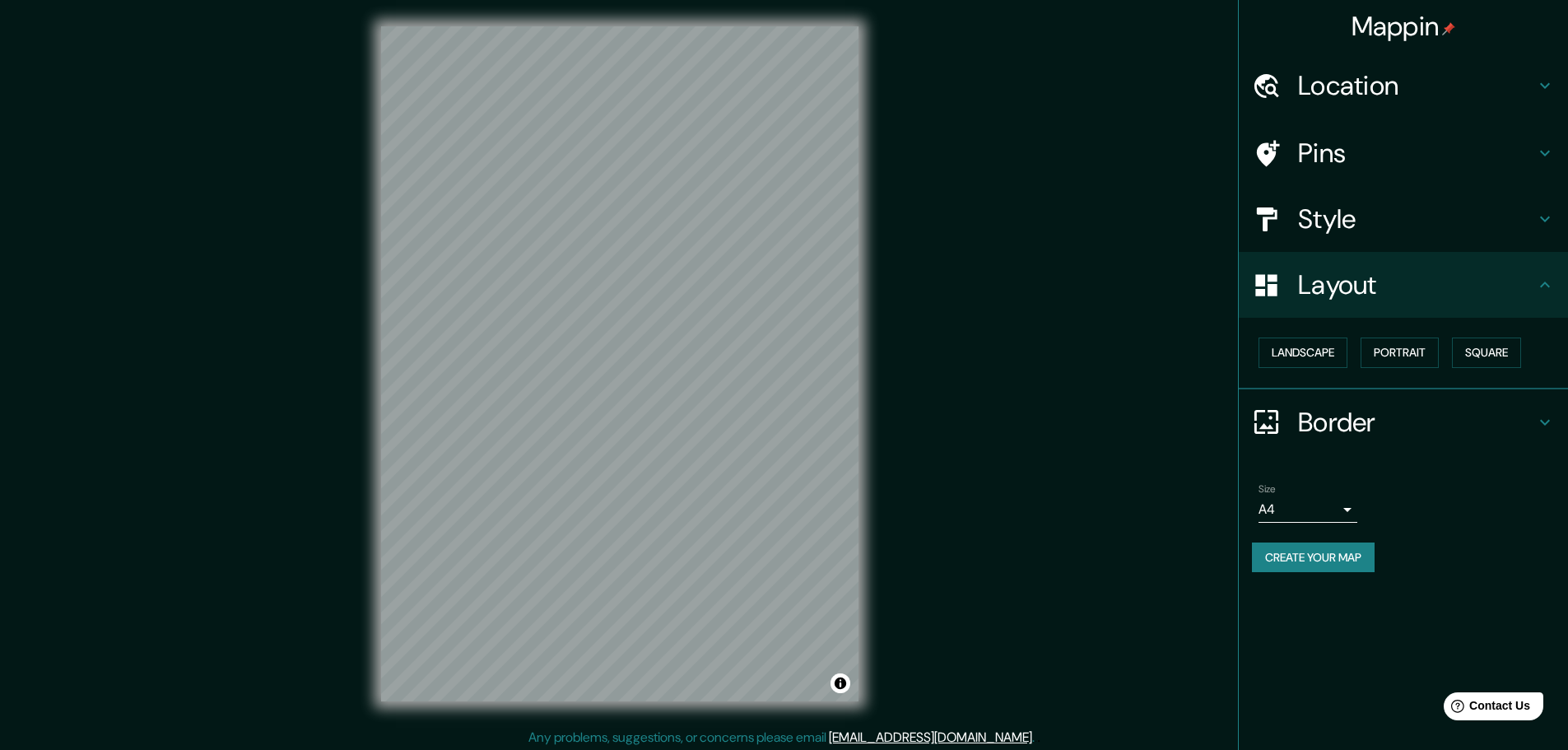
click at [1414, 292] on h4 "Layout" at bounding box center [1417, 284] width 237 height 33
click at [1540, 290] on icon at bounding box center [1545, 284] width 19 height 19
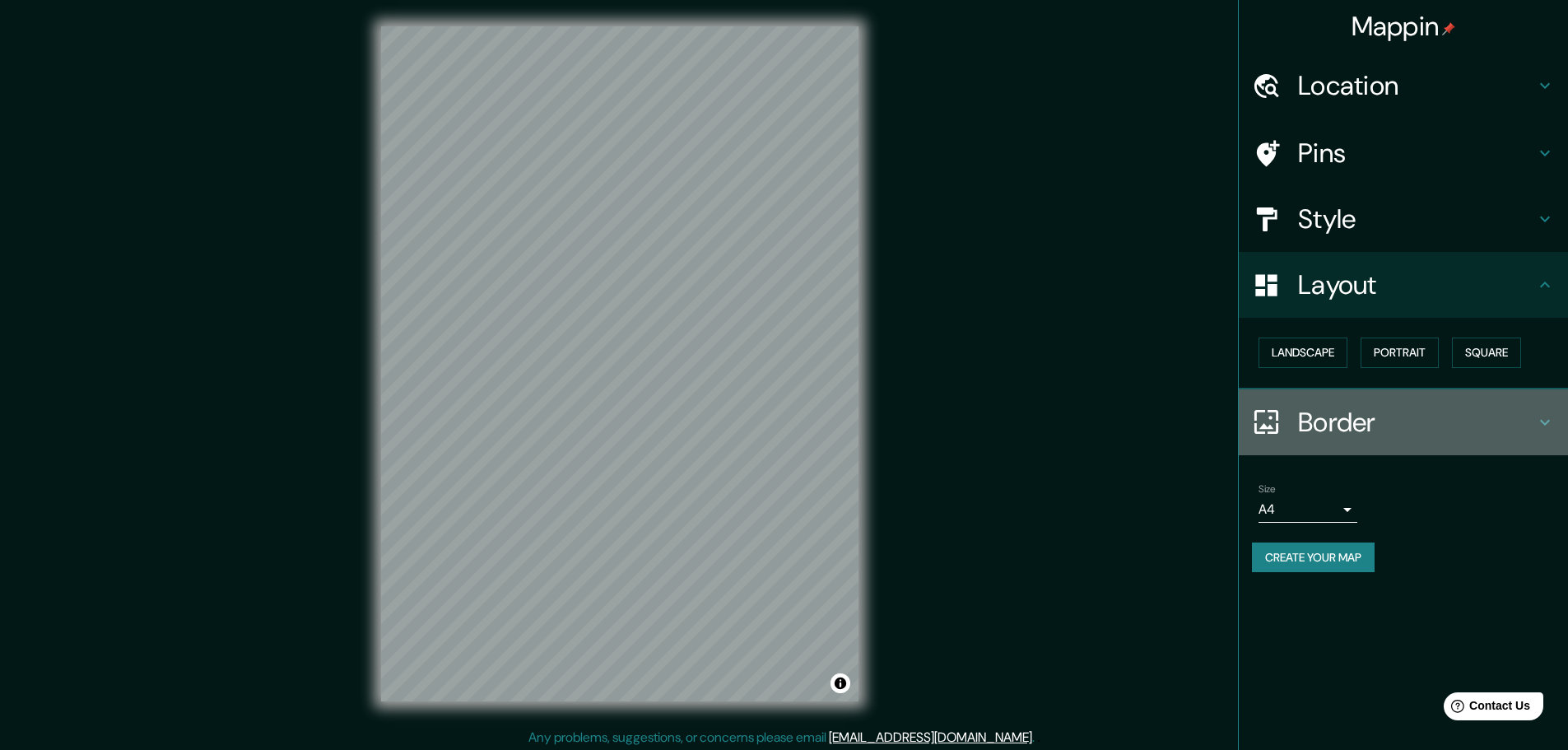
click at [1546, 420] on icon at bounding box center [1545, 422] width 19 height 19
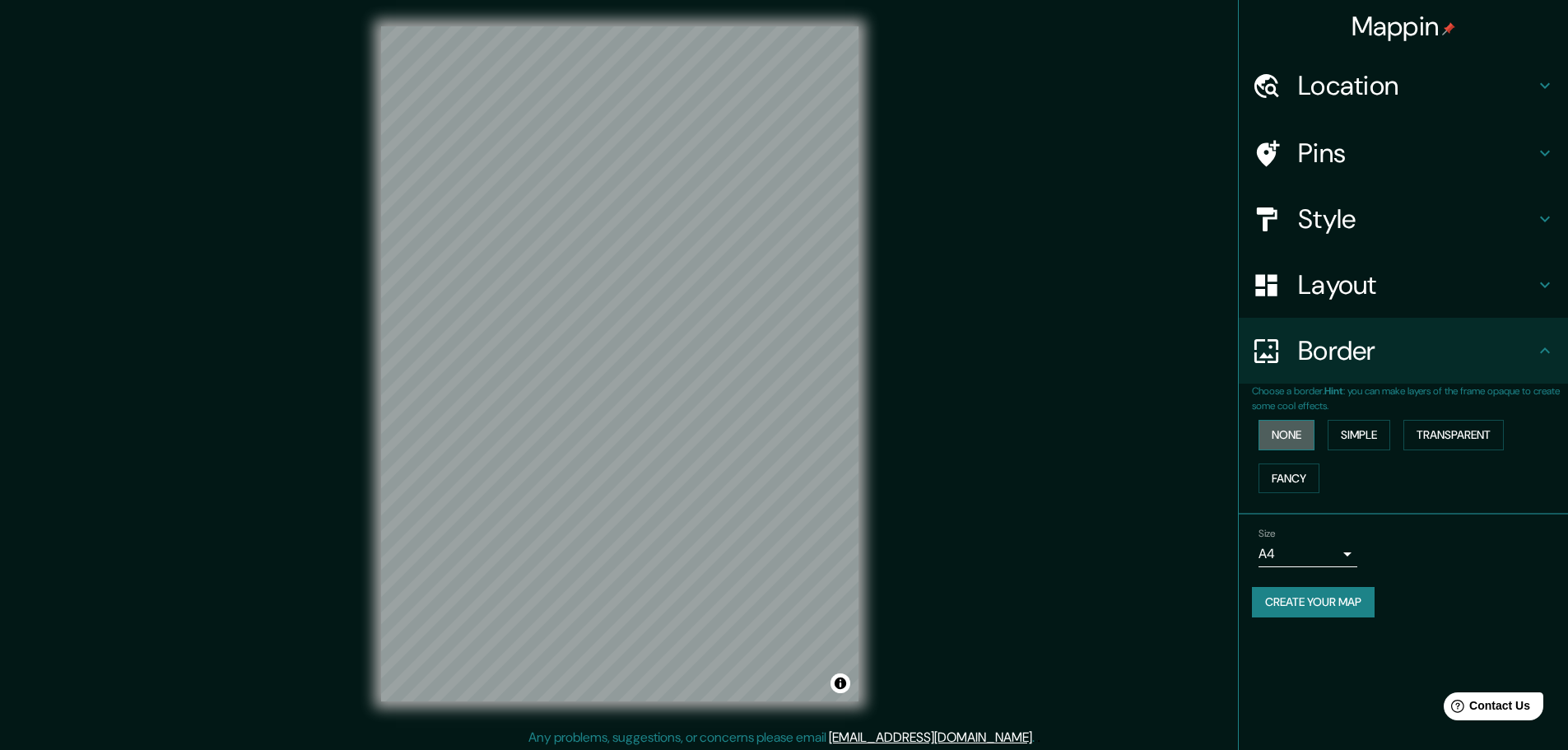
click at [1281, 430] on button "None" at bounding box center [1286, 435] width 56 height 30
click at [1396, 438] on div "None Simple Transparent Fancy" at bounding box center [1411, 457] width 316 height 87
click at [1363, 433] on button "Simple" at bounding box center [1359, 435] width 63 height 30
click at [1466, 437] on button "Transparent" at bounding box center [1454, 435] width 101 height 30
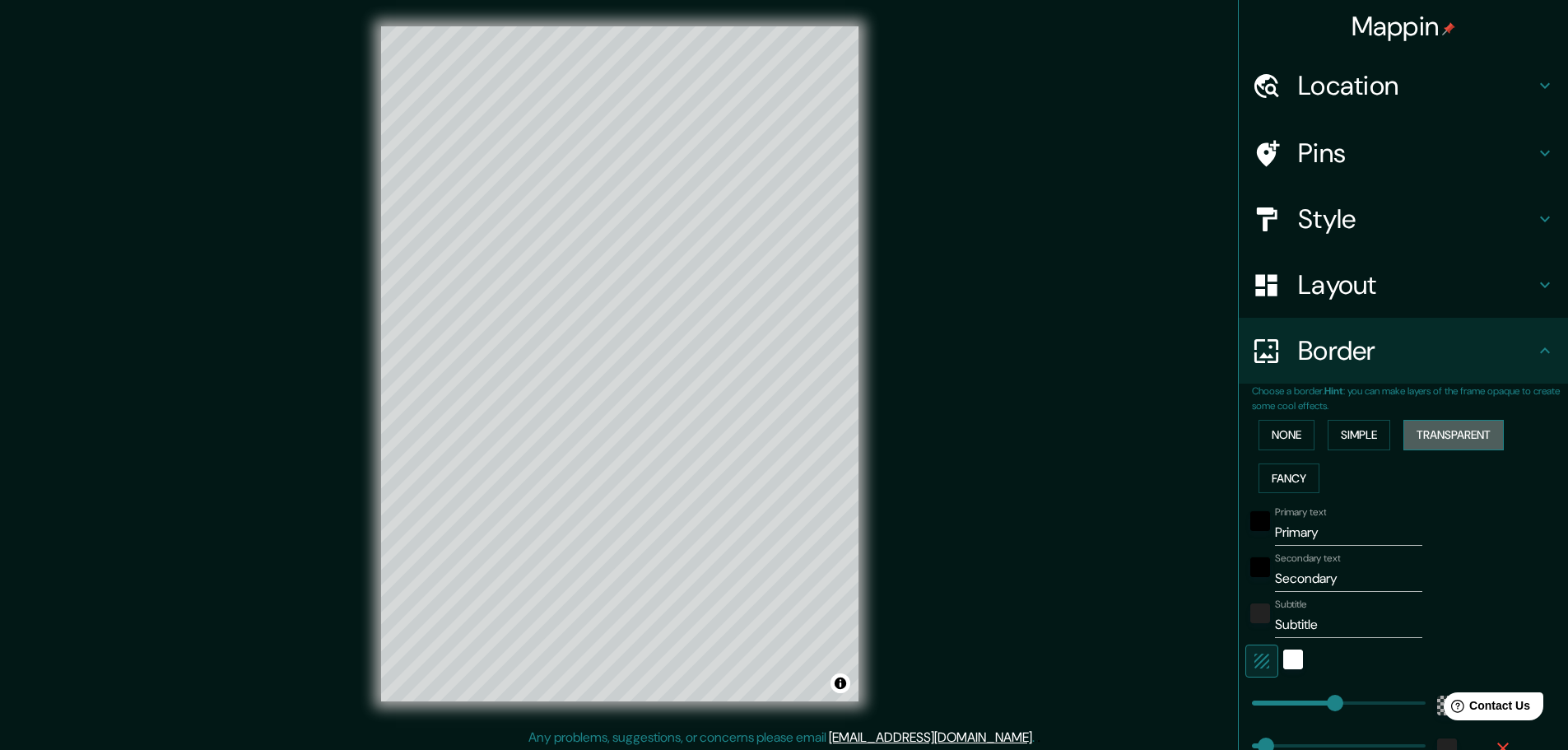
click at [1435, 436] on button "Transparent" at bounding box center [1454, 435] width 101 height 30
type input "278"
type input "46"
click at [1272, 475] on button "Fancy" at bounding box center [1289, 479] width 61 height 30
click at [1271, 424] on button "None" at bounding box center [1286, 435] width 56 height 30
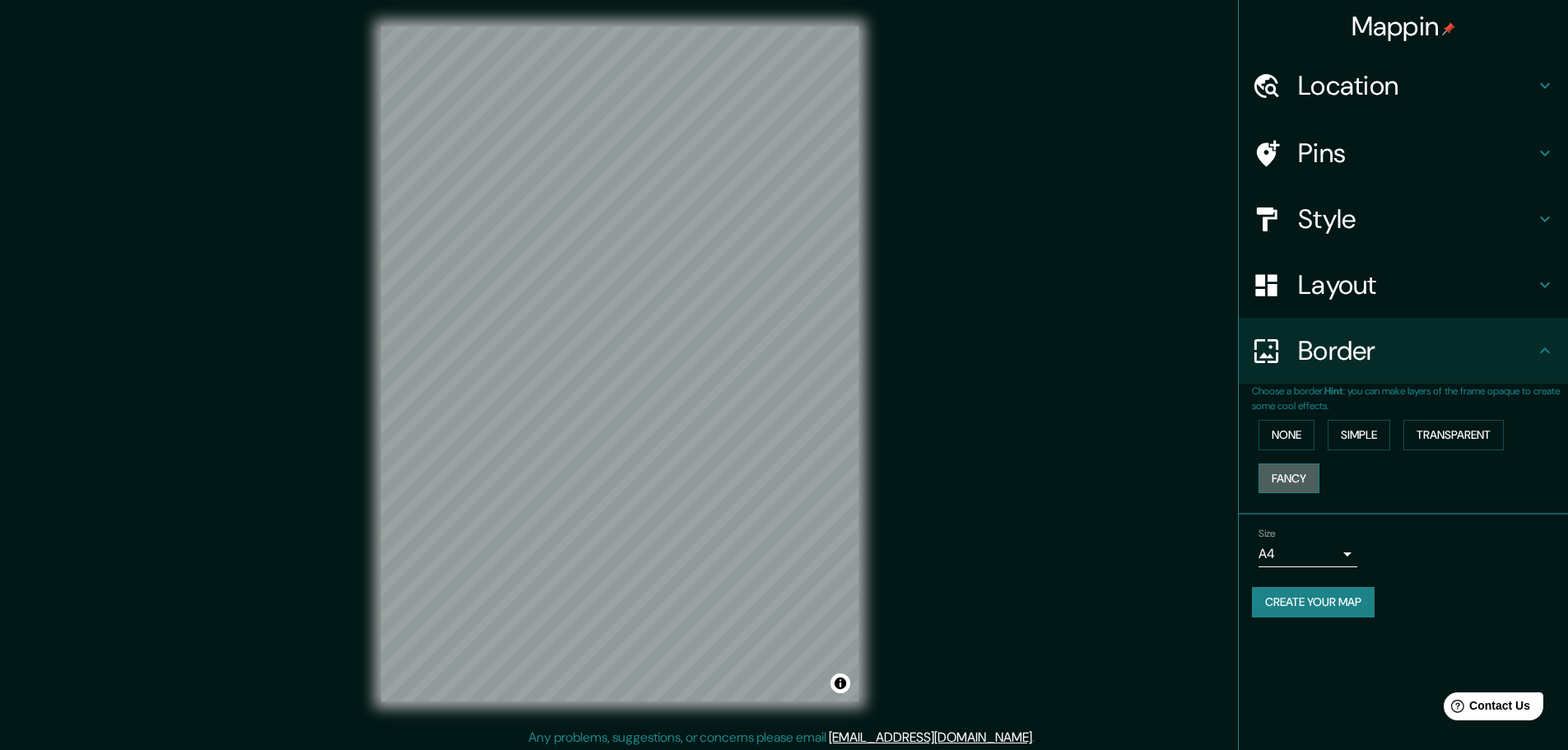
click at [1300, 481] on button "Fancy" at bounding box center [1289, 479] width 61 height 30
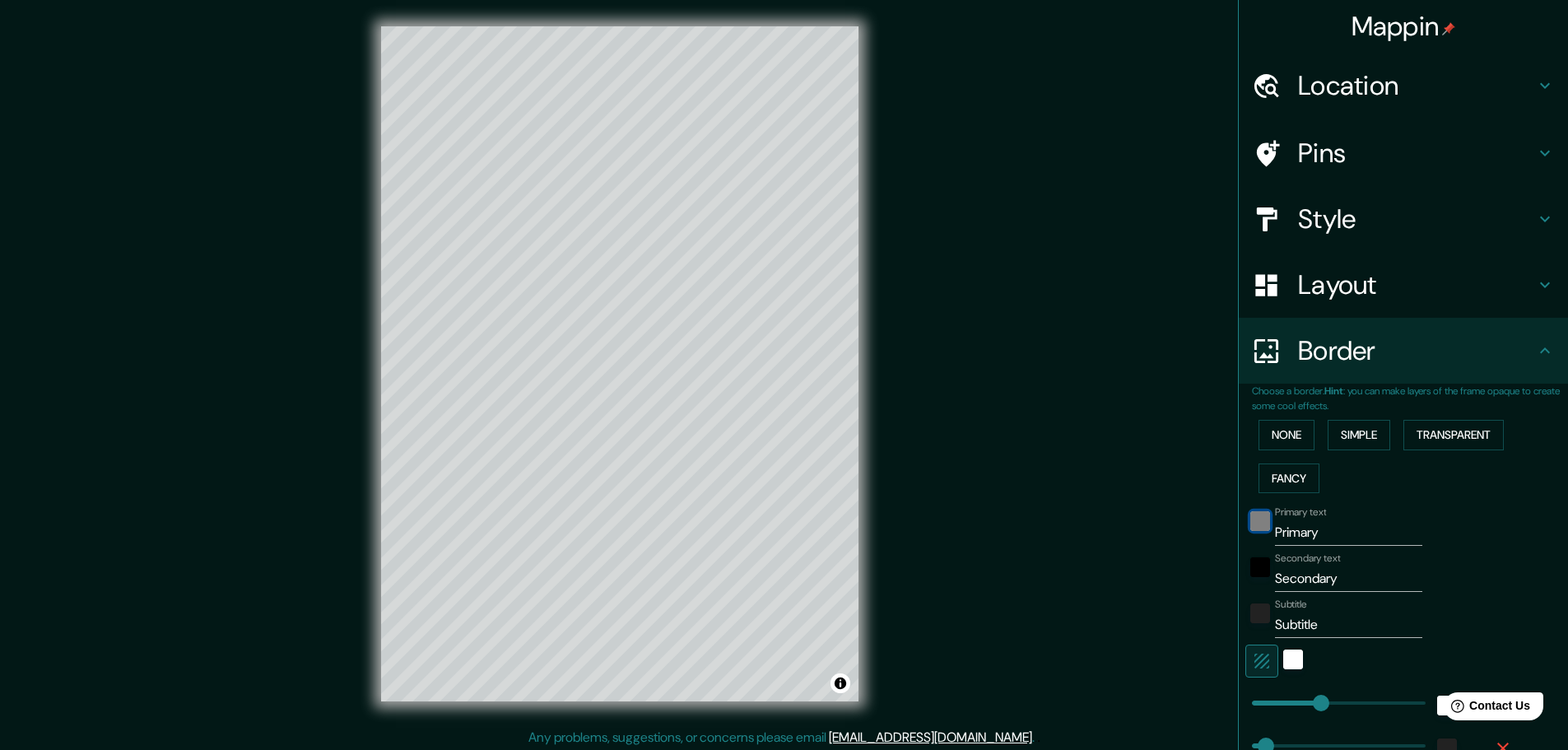
click at [1257, 519] on div "black" at bounding box center [1261, 521] width 19 height 19
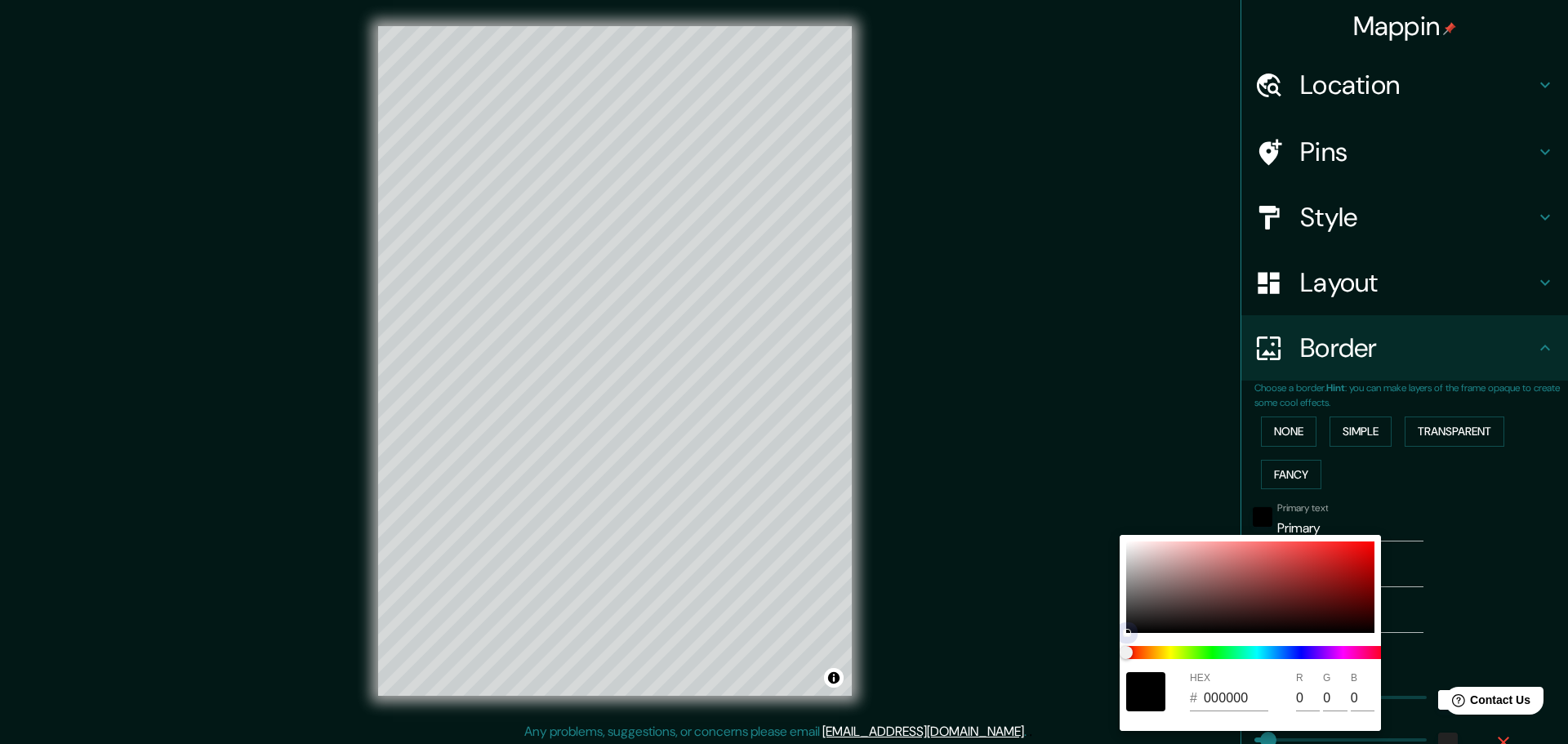
click at [1384, 523] on div "HEX # 000000 R 0 G 0 B 0" at bounding box center [784, 372] width 1568 height 744
type input "46"
type input "23"
type input "9C5656"
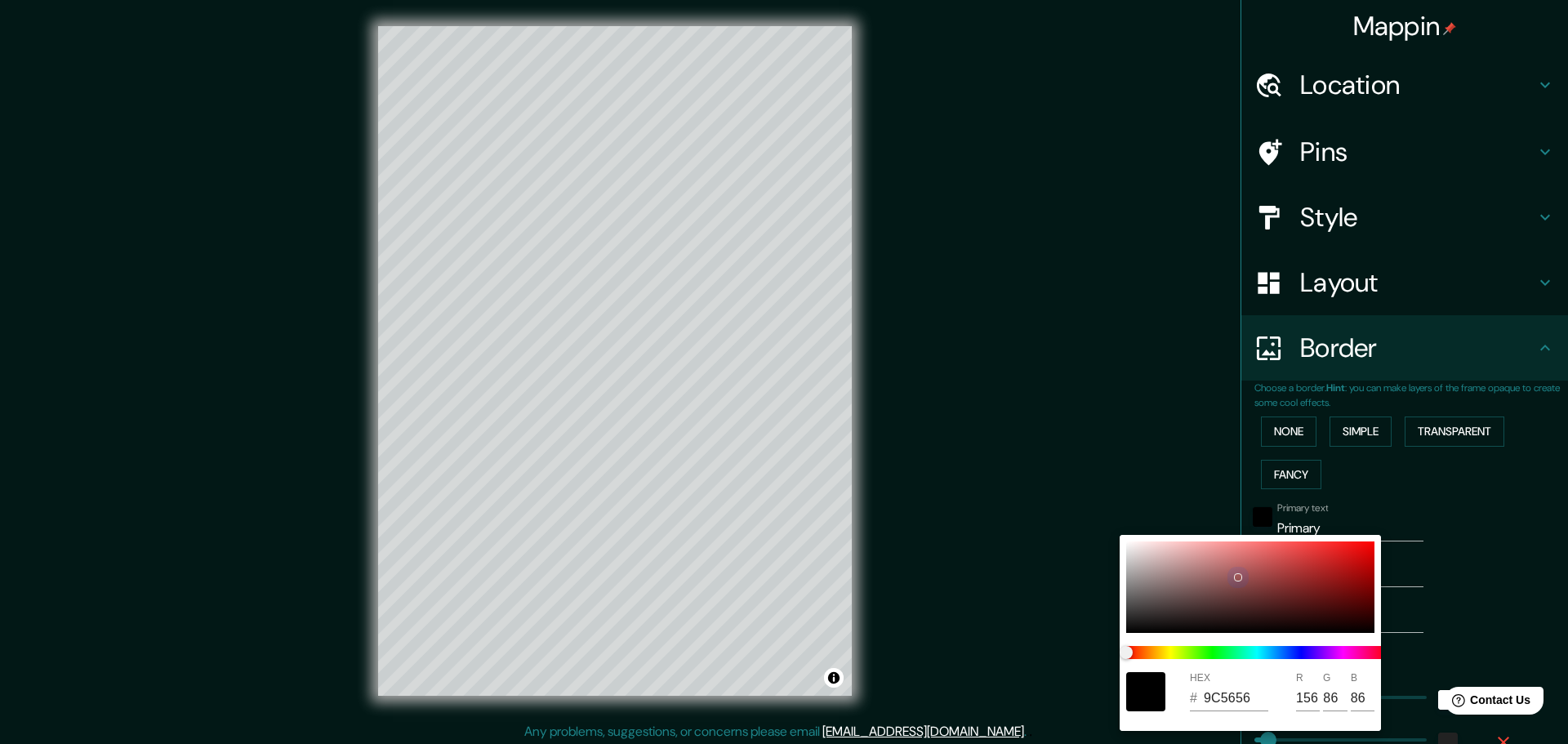
type input "156"
type input "86"
click at [1516, 500] on div at bounding box center [784, 372] width 1568 height 744
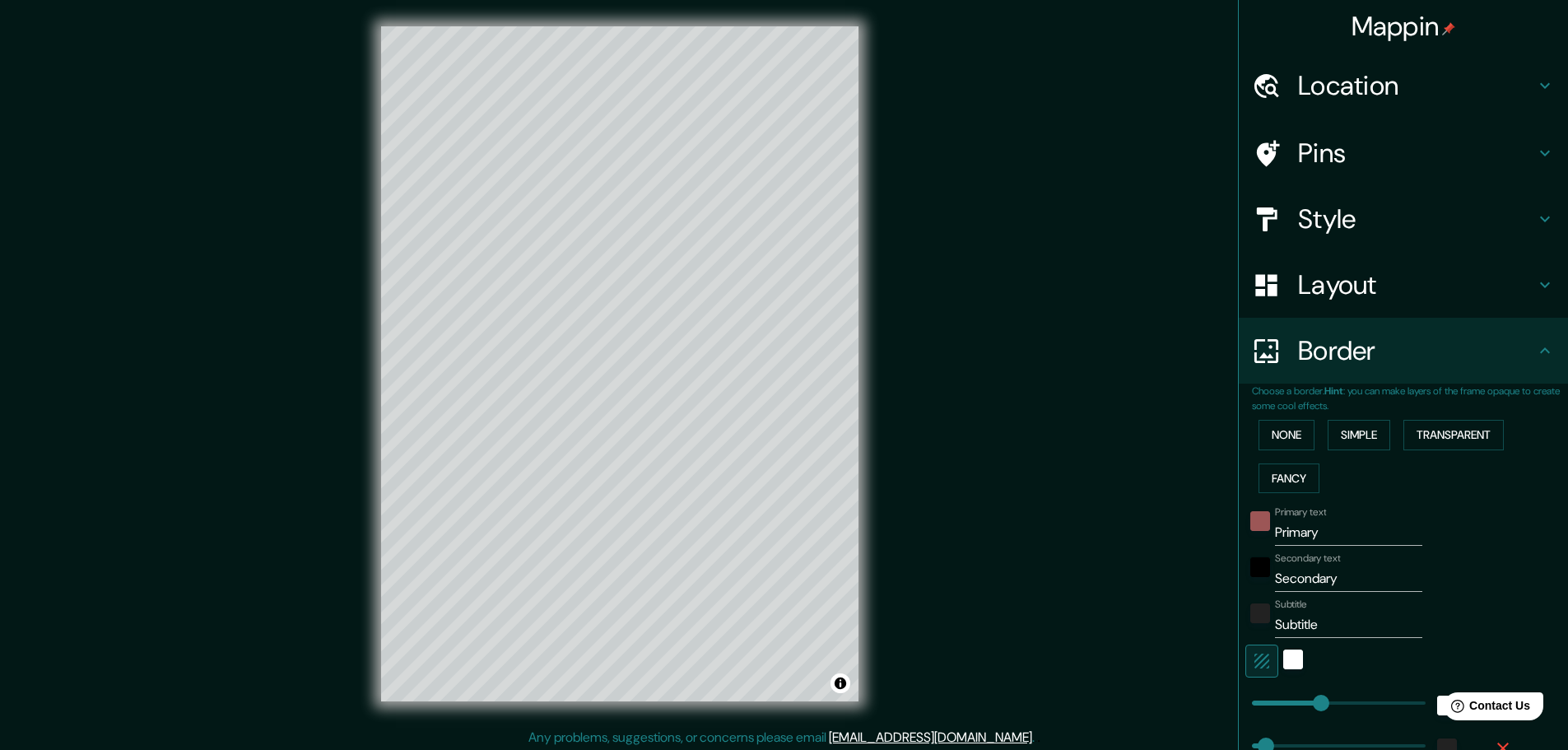
click at [1315, 534] on input "Primary" at bounding box center [1349, 533] width 148 height 27
click at [1402, 490] on div "None Simple Transparent Fancy" at bounding box center [1411, 457] width 316 height 87
drag, startPoint x: 1337, startPoint y: 532, endPoint x: 1129, endPoint y: 518, distance: 208.5
click at [1129, 518] on div "Mappin Location [GEOGRAPHIC_DATA], [GEOGRAPHIC_DATA], [GEOGRAPHIC_DATA] [GEOGRA…" at bounding box center [784, 377] width 1568 height 754
type input "T"
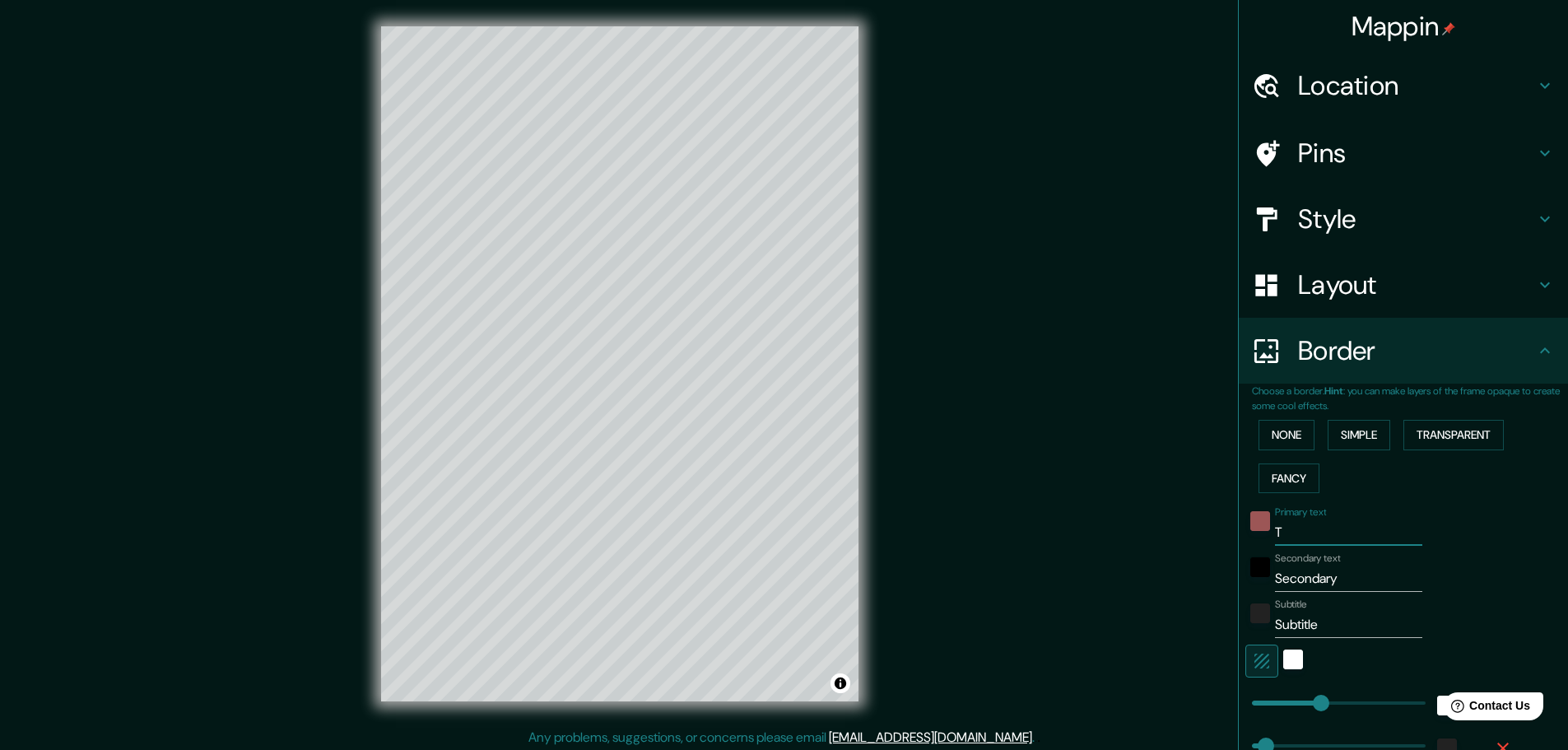
type input "46"
type input "23"
type input "Tingo"
type input "46"
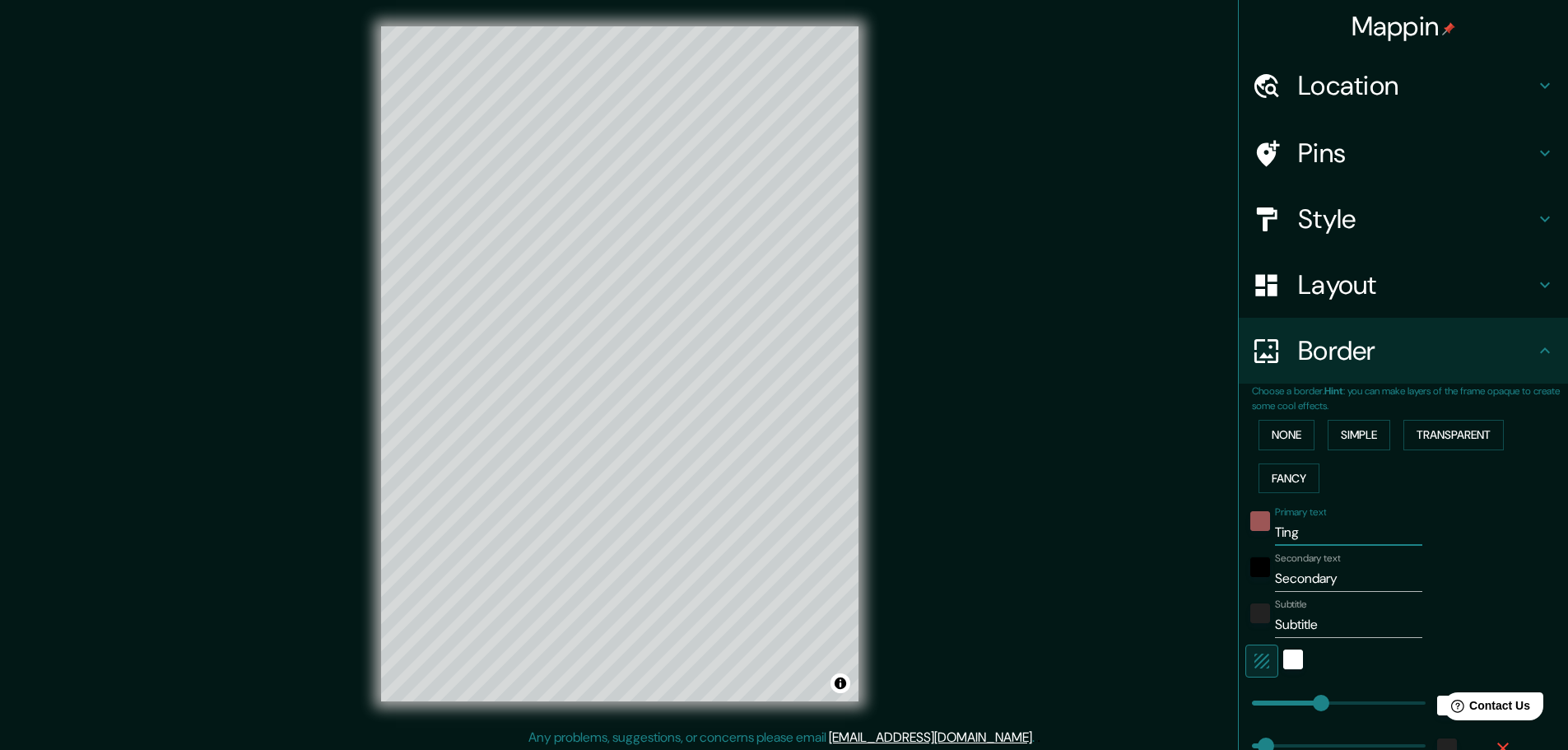
type input "46"
type input "23"
type input "Tingo"
drag, startPoint x: 1346, startPoint y: 575, endPoint x: 1245, endPoint y: 572, distance: 101.0
click at [1246, 572] on div "Secondary text Secondary" at bounding box center [1381, 572] width 270 height 40
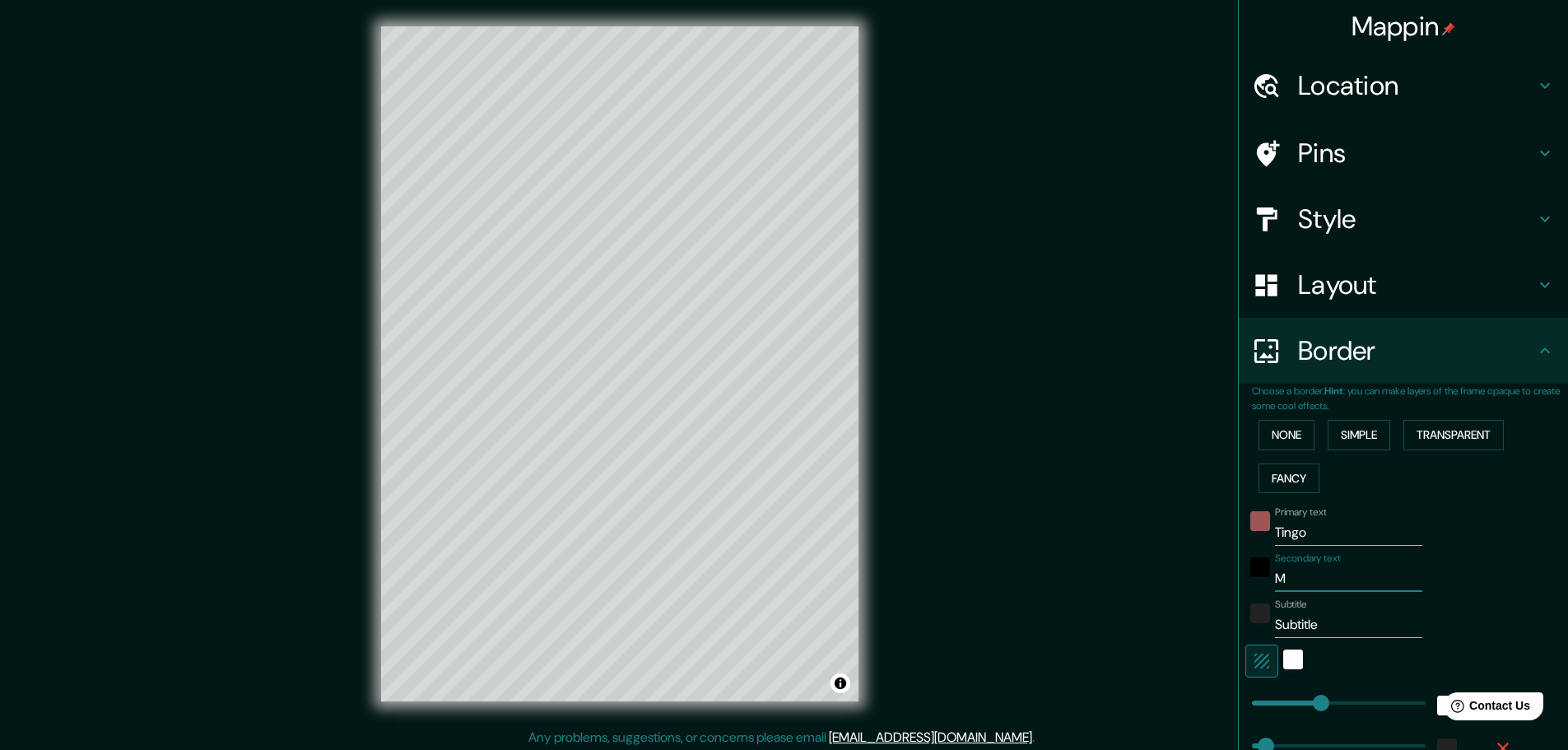
type input "Ma"
type input "46"
type input "23"
type input "[PERSON_NAME]"
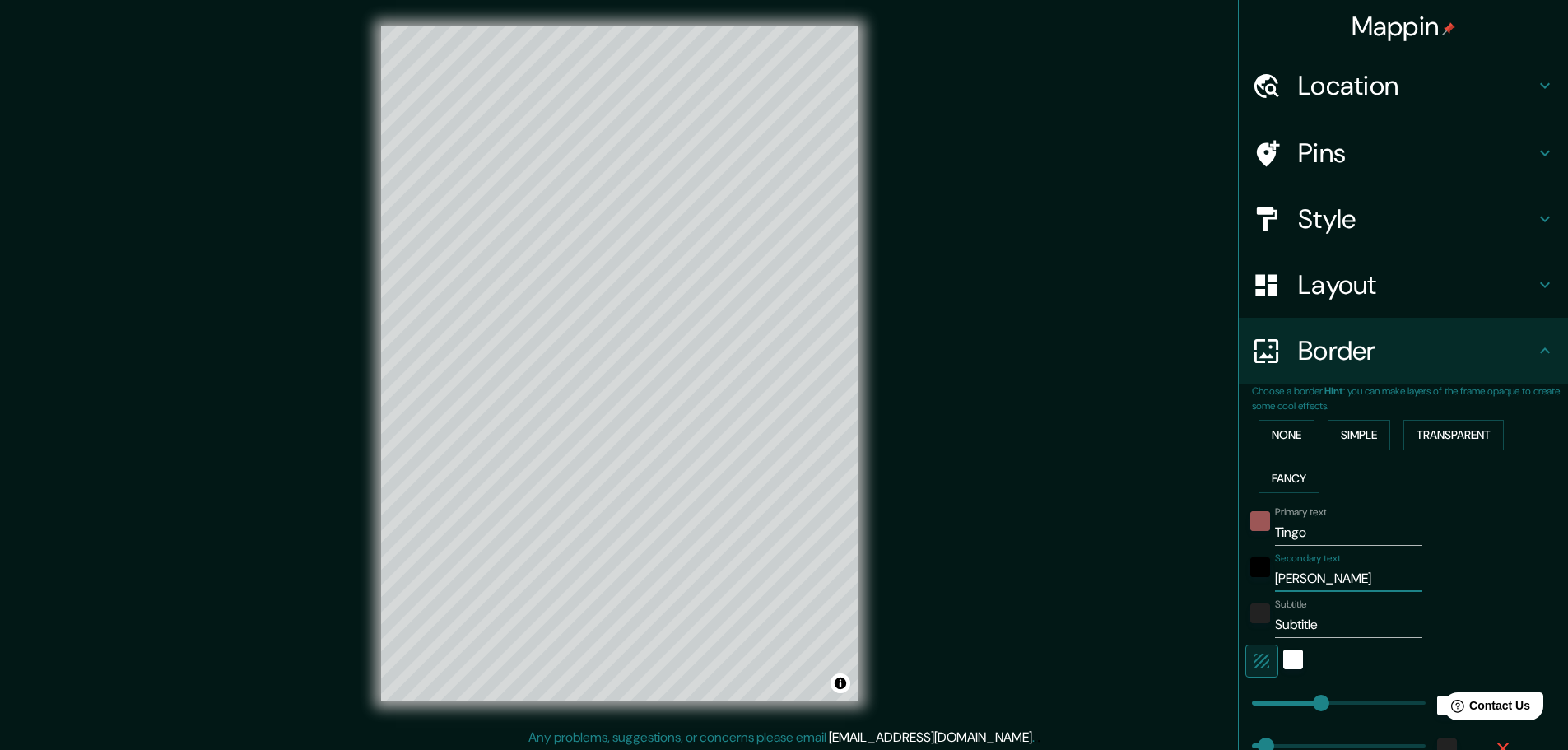
type input "46"
type input "23"
type input "[PERSON_NAME]"
drag, startPoint x: 1322, startPoint y: 621, endPoint x: 1246, endPoint y: 620, distance: 76.0
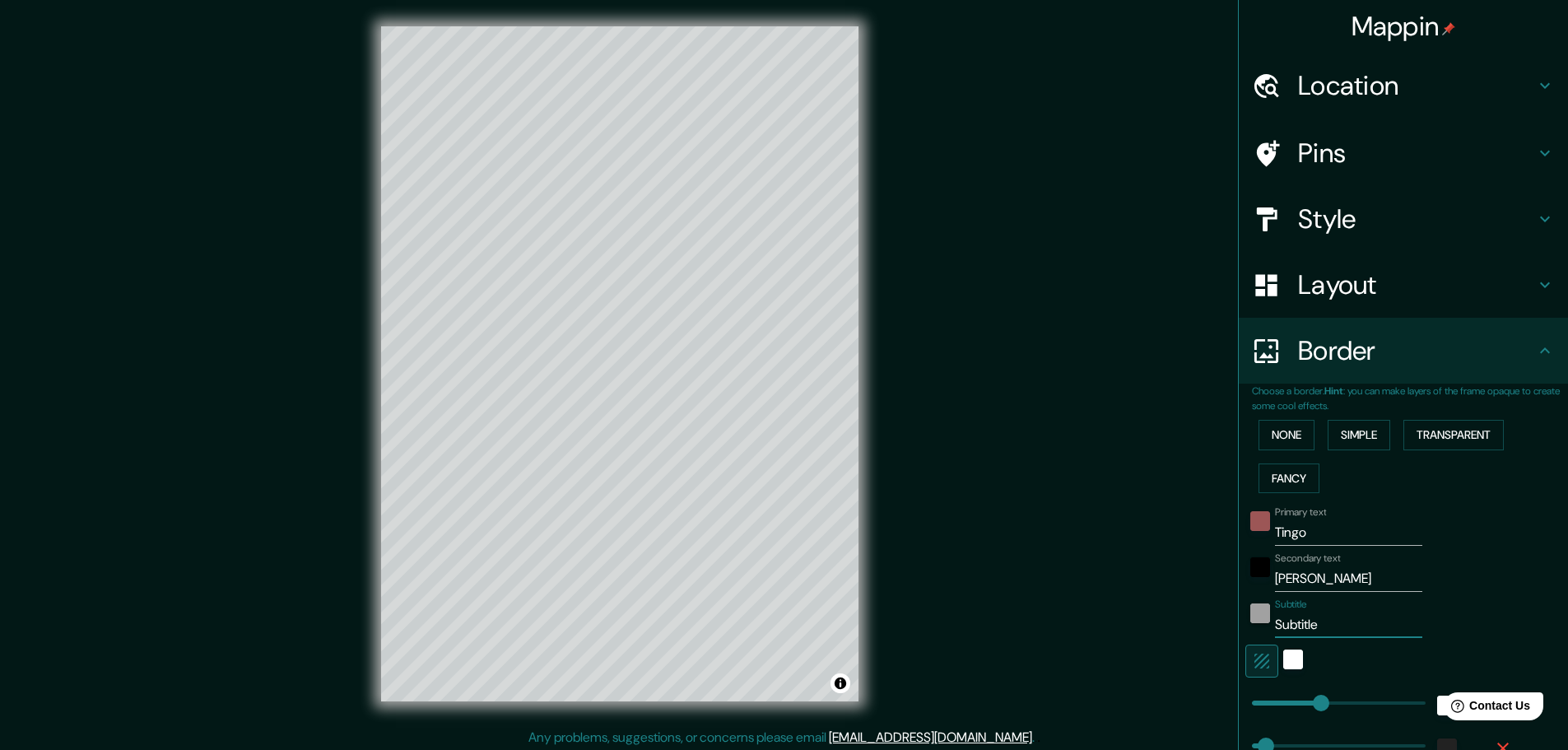
click at [1249, 620] on div "Subtitle Subtitle" at bounding box center [1381, 618] width 270 height 40
type input "46"
type input "23"
click at [1487, 545] on div "Primary text Tingo Secondary text [PERSON_NAME] Add frame layer" at bounding box center [1384, 693] width 263 height 386
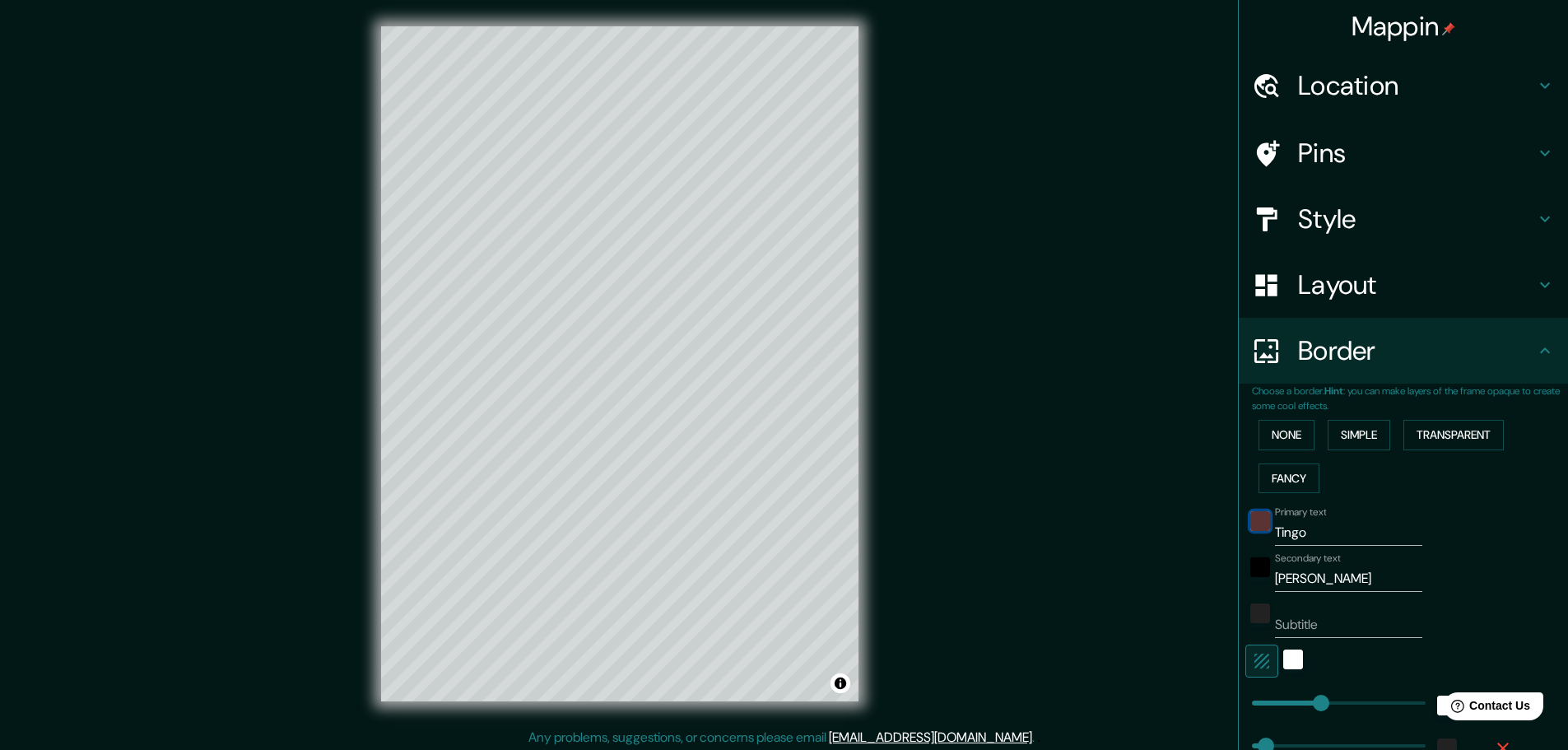
click at [1251, 528] on div "color-9C5656" at bounding box center [1261, 521] width 19 height 19
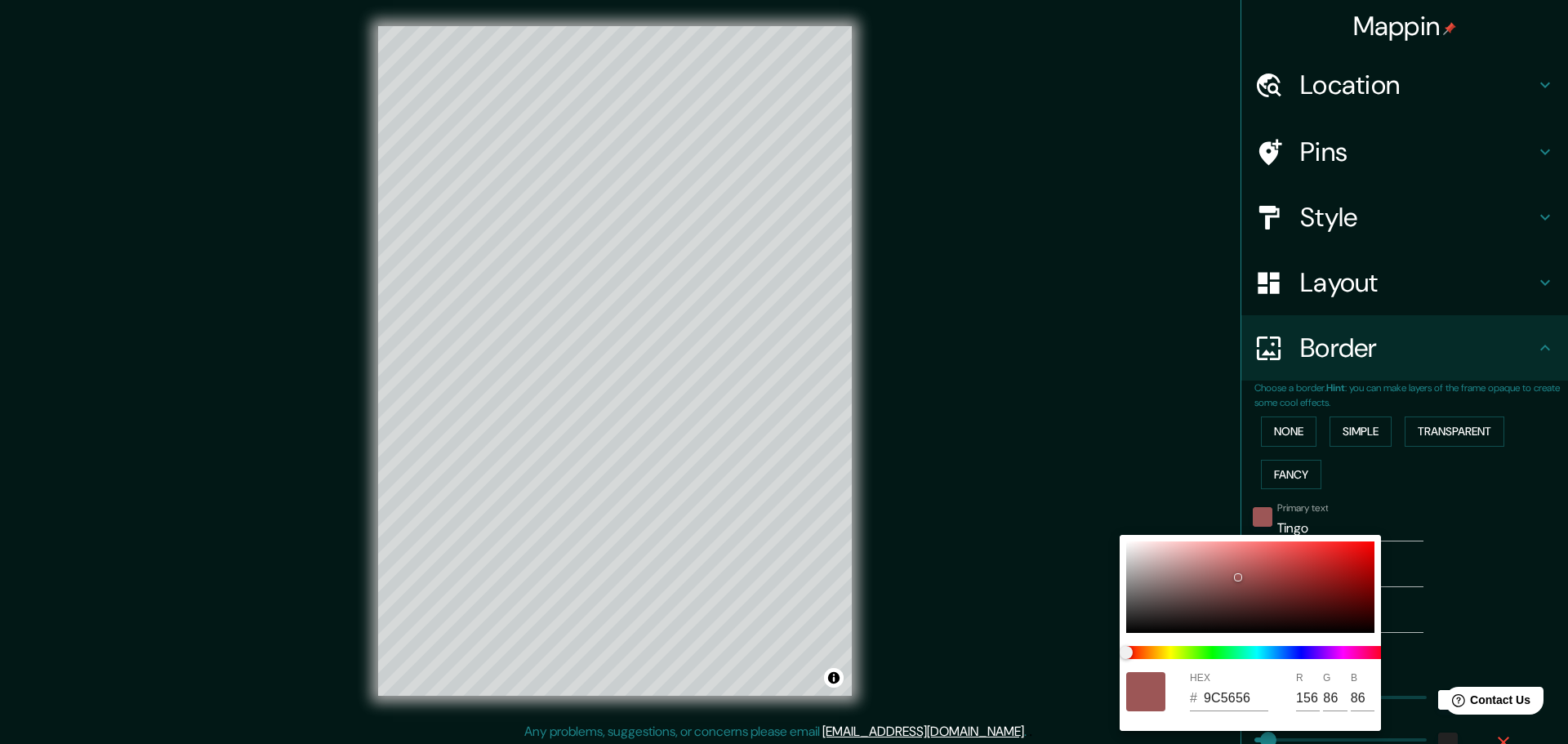
click at [1531, 510] on div at bounding box center [784, 372] width 1568 height 744
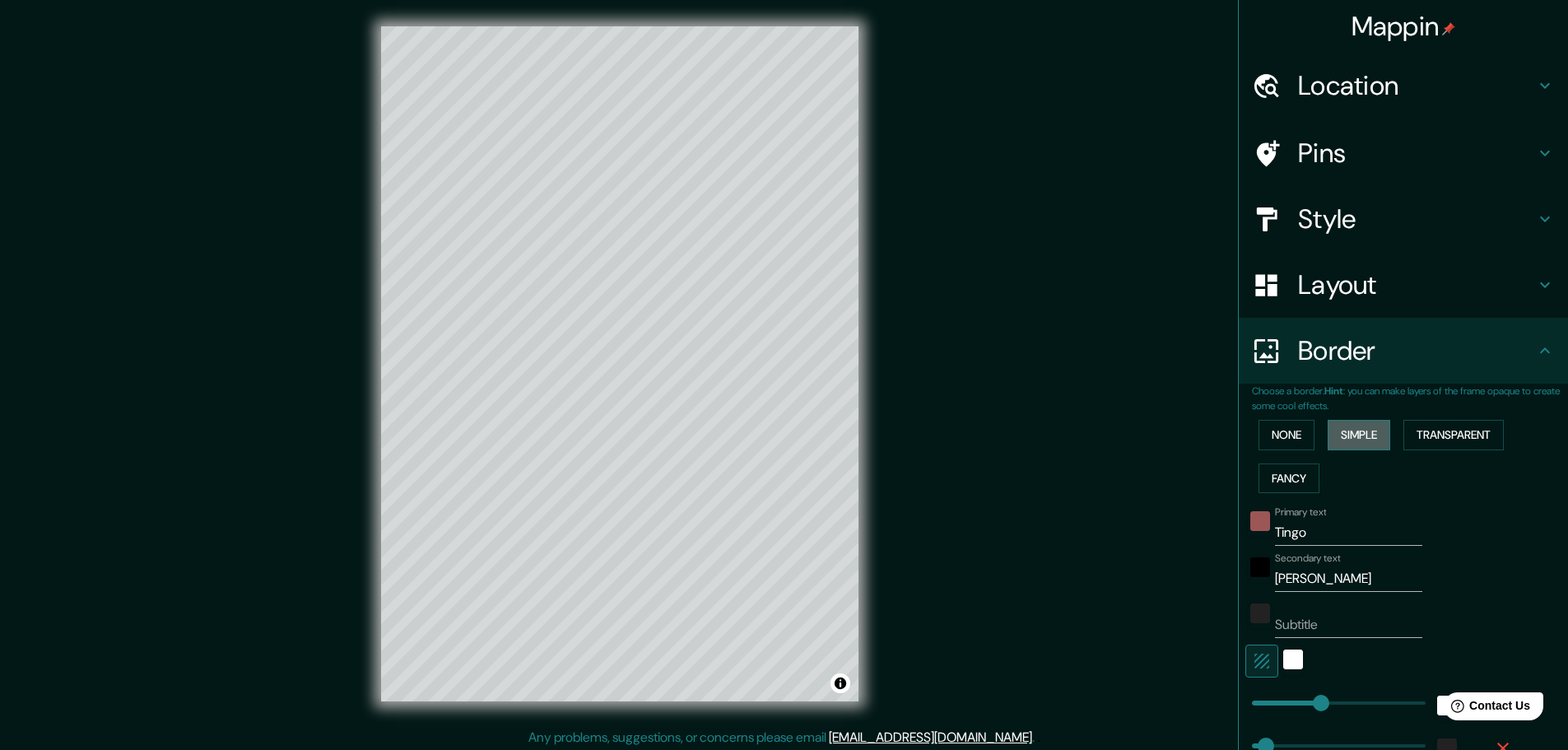
click at [1354, 430] on button "Simple" at bounding box center [1359, 435] width 63 height 30
click at [1423, 433] on button "Transparent" at bounding box center [1454, 435] width 101 height 30
click at [1352, 433] on button "Simple" at bounding box center [1359, 435] width 63 height 30
click at [1511, 437] on div "None Simple Transparent Fancy" at bounding box center [1411, 457] width 316 height 87
click at [1466, 432] on button "Transparent" at bounding box center [1454, 435] width 101 height 30
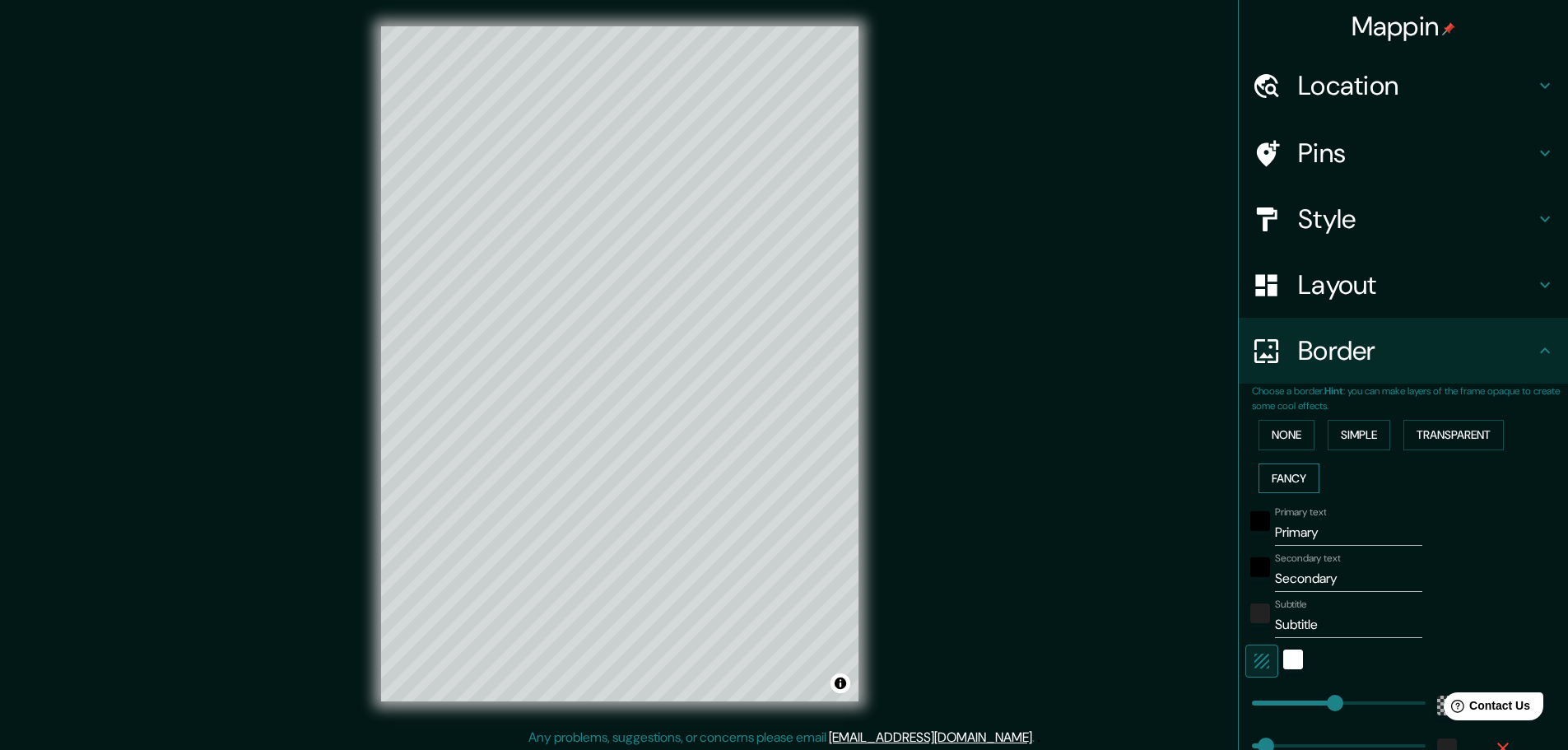
click at [1269, 483] on button "Fancy" at bounding box center [1289, 479] width 61 height 30
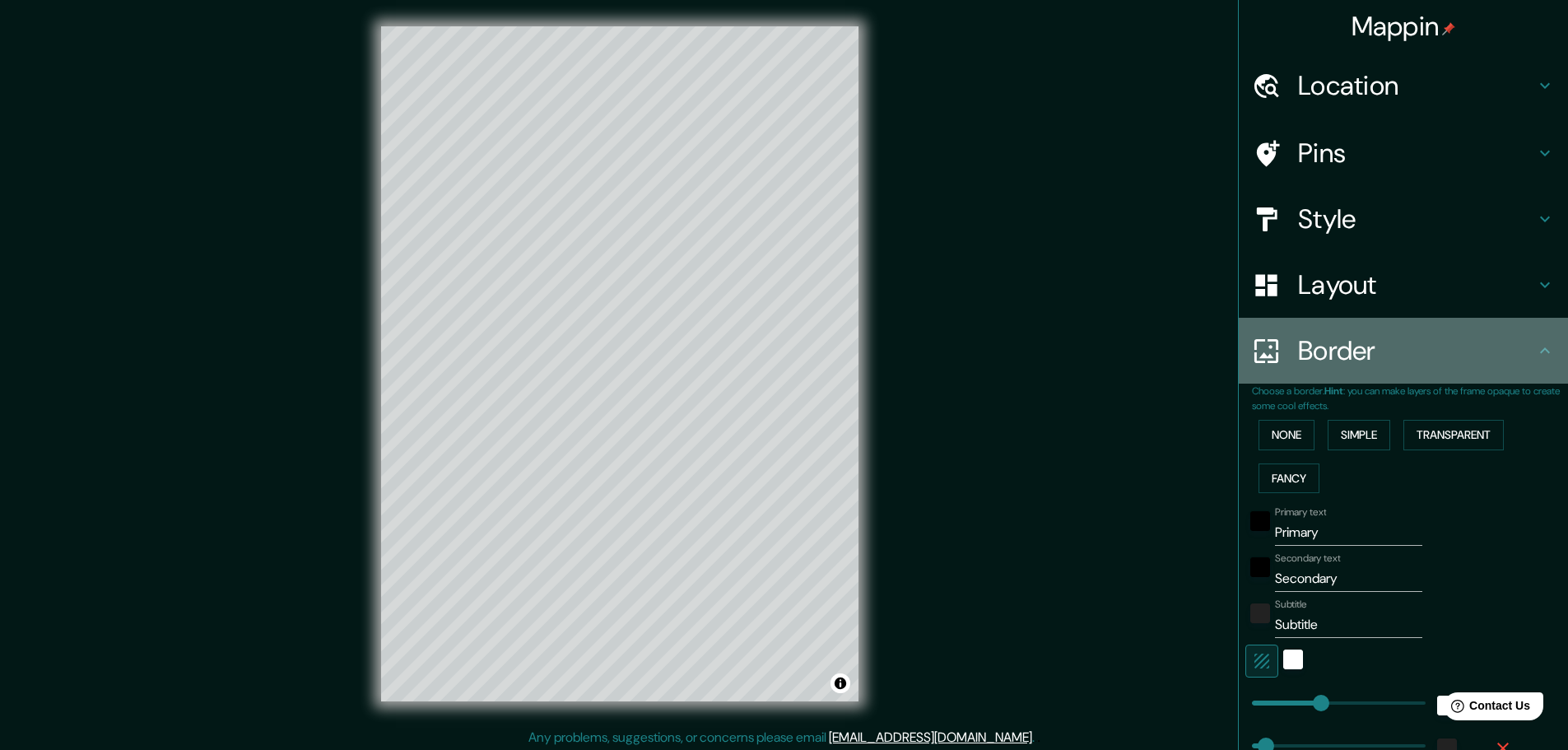
click at [1304, 355] on h4 "Border" at bounding box center [1417, 350] width 237 height 33
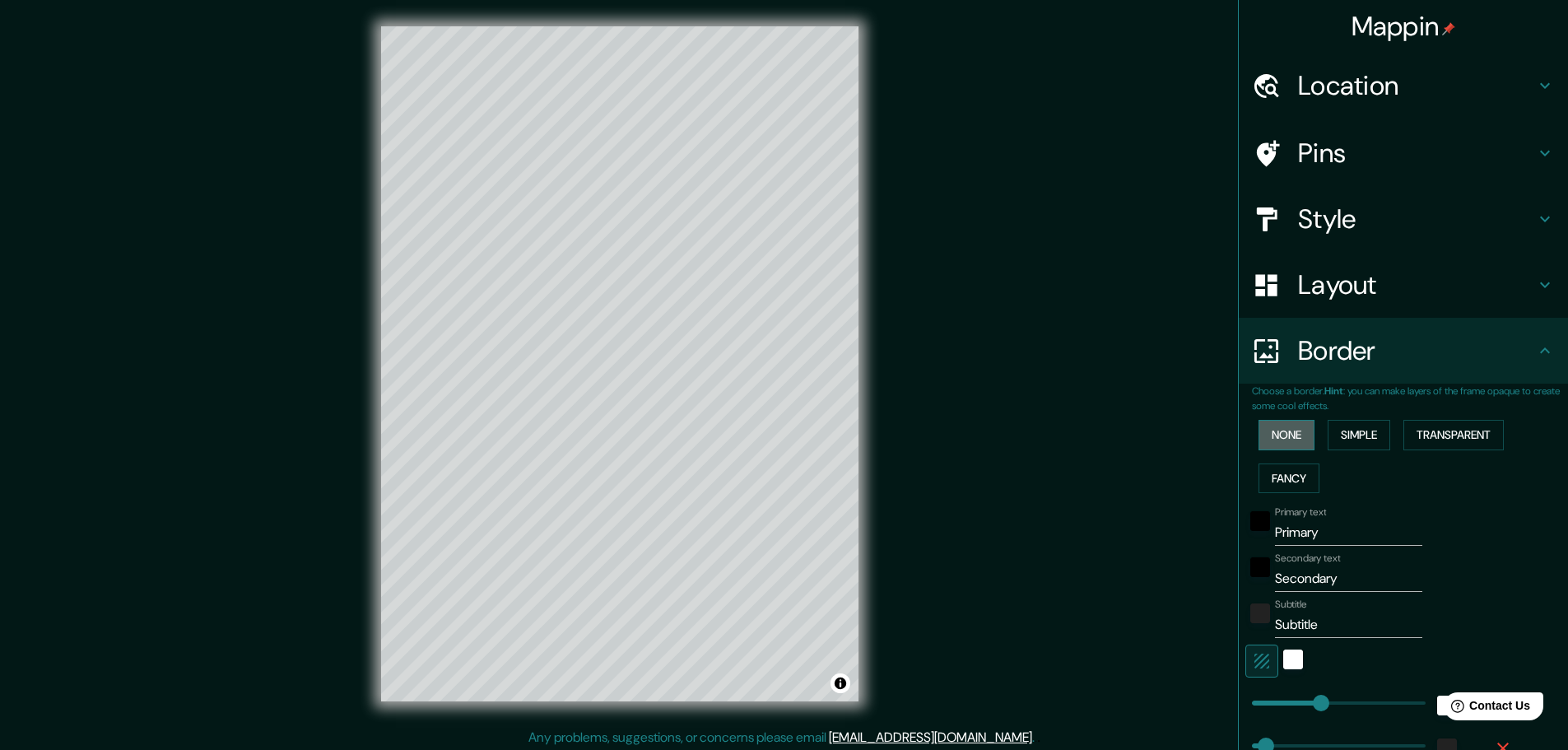
click at [1274, 429] on button "None" at bounding box center [1286, 435] width 56 height 30
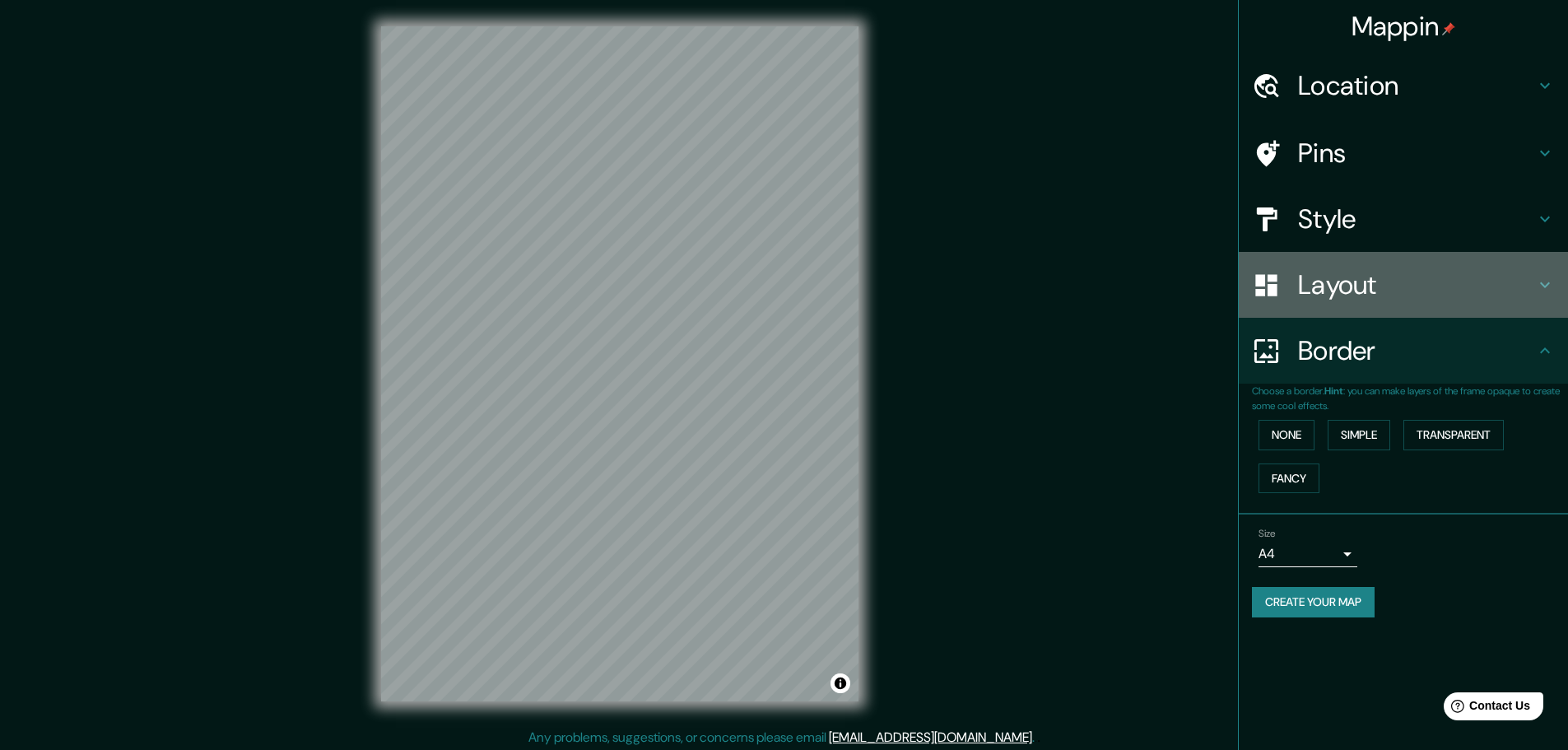
click at [1349, 269] on h4 "Layout" at bounding box center [1417, 284] width 237 height 33
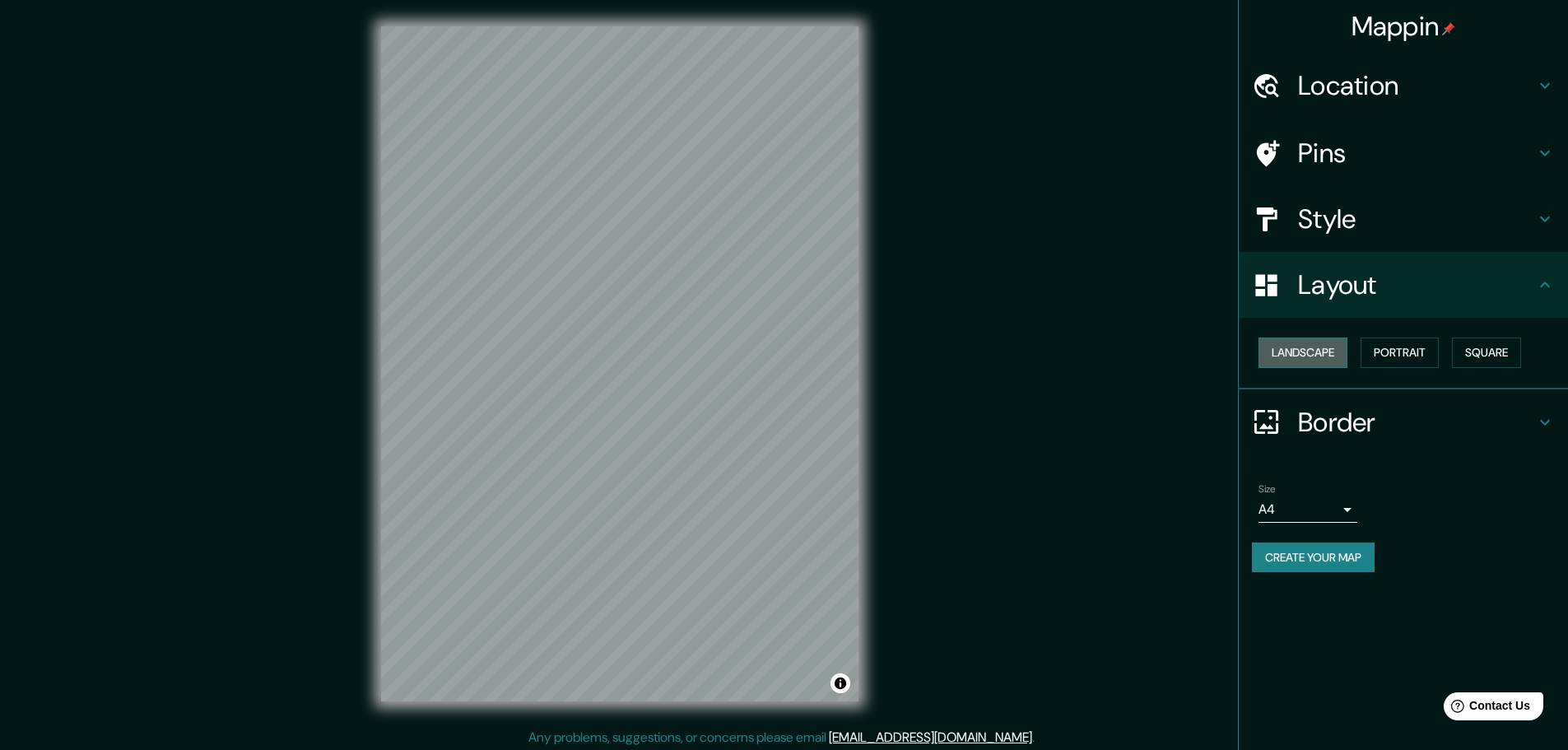
click at [1317, 351] on button "Landscape" at bounding box center [1303, 352] width 89 height 30
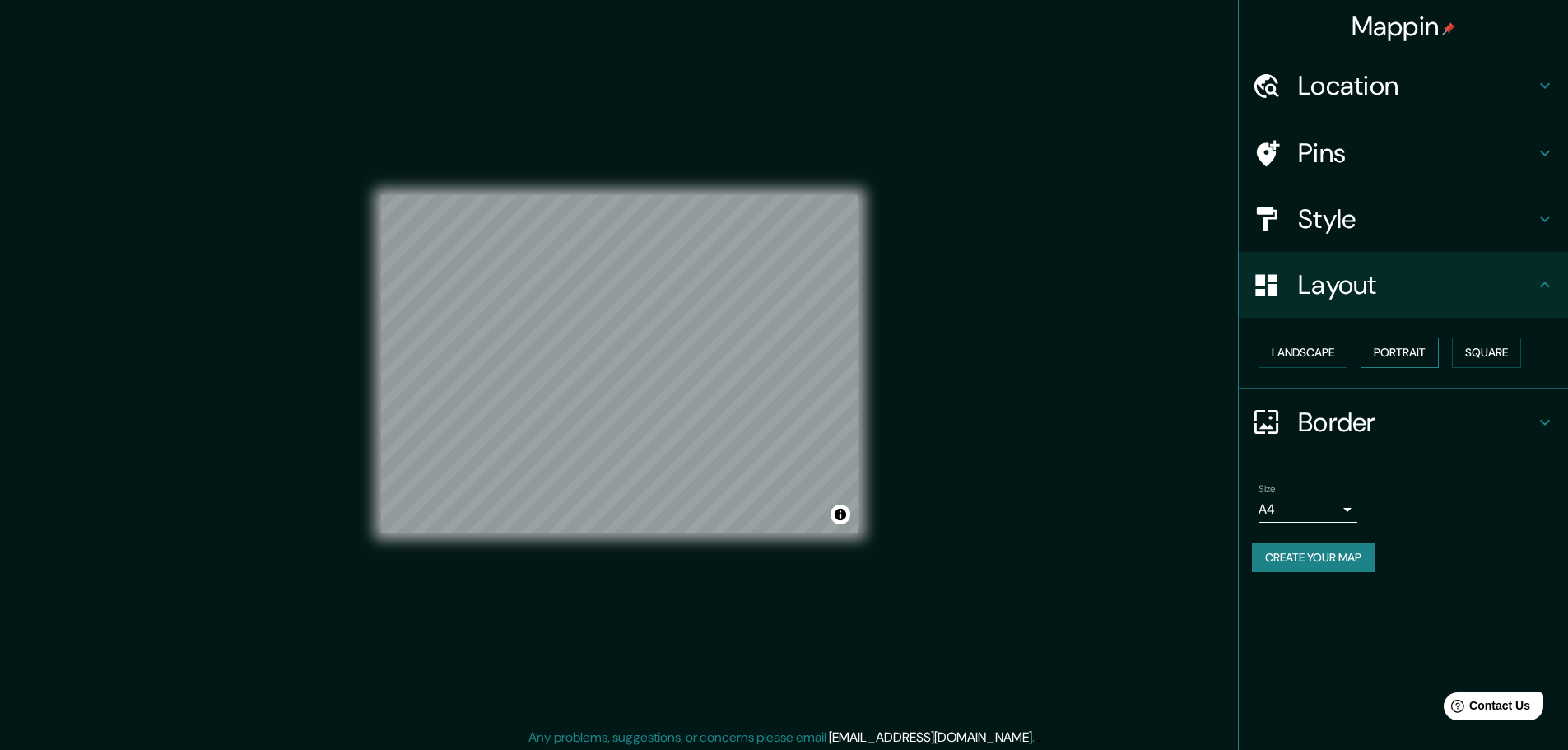
click at [1434, 352] on button "Portrait" at bounding box center [1400, 352] width 79 height 30
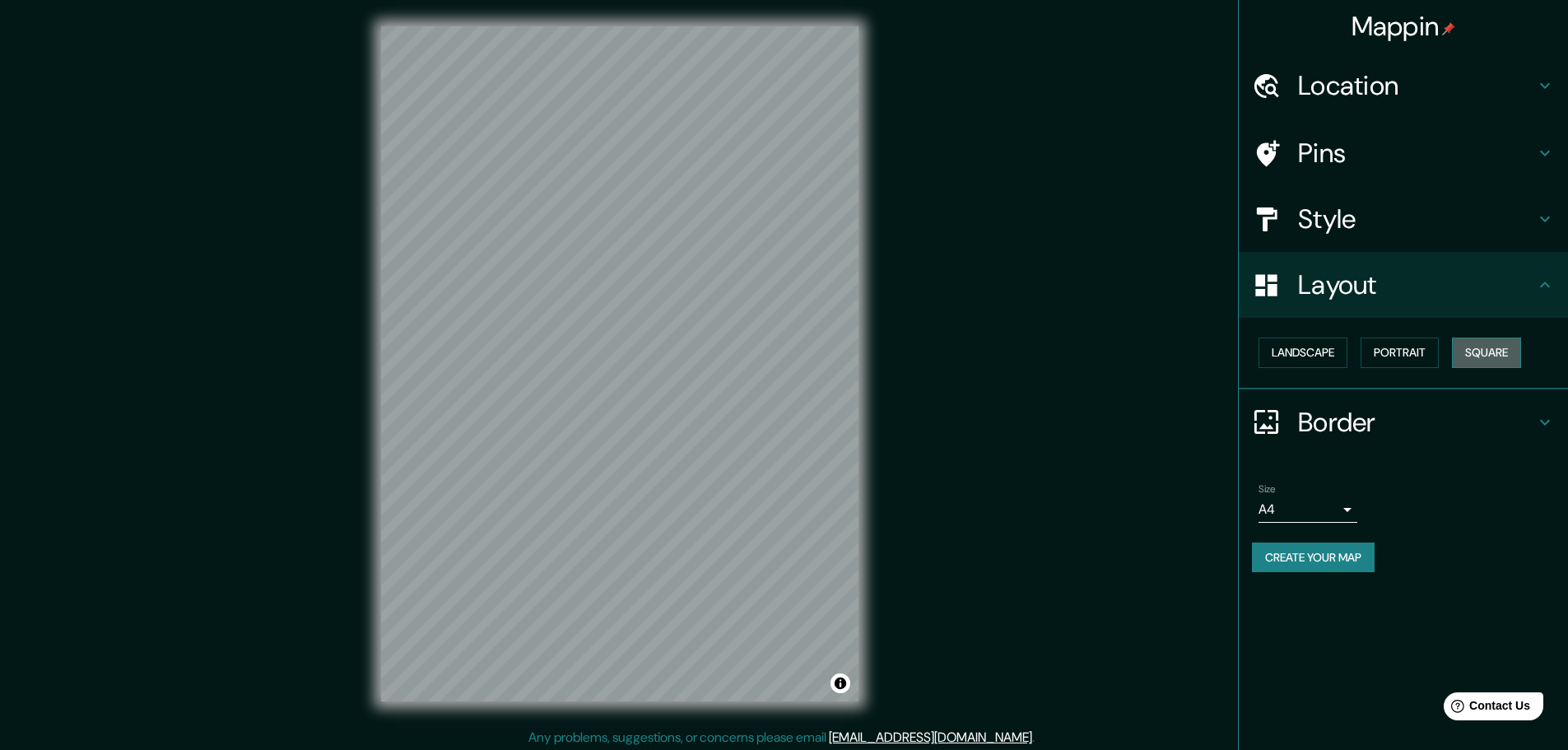
click at [1488, 350] on button "Square" at bounding box center [1487, 352] width 69 height 30
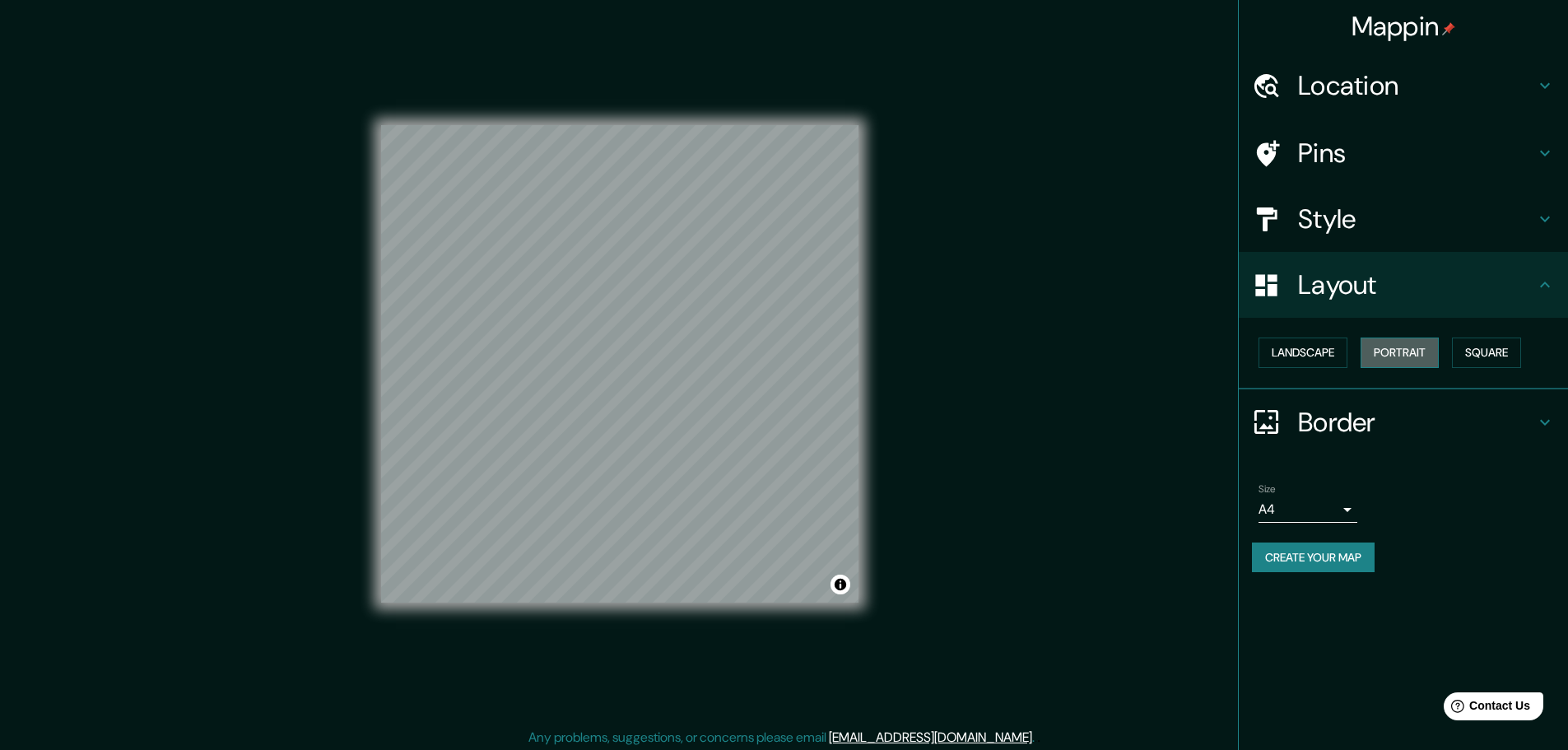
click at [1382, 345] on button "Portrait" at bounding box center [1400, 352] width 79 height 30
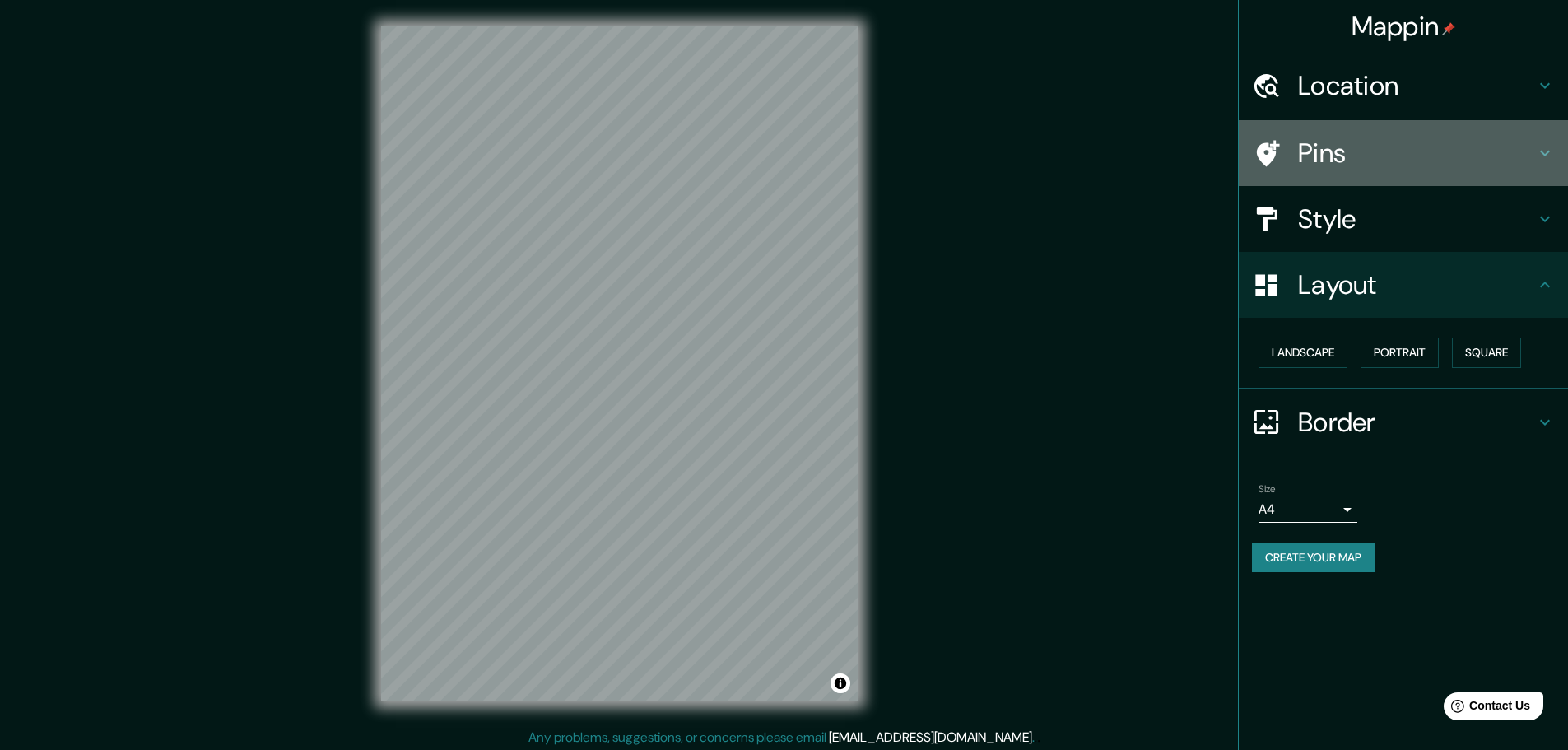
click at [1344, 133] on div "Pins" at bounding box center [1404, 153] width 330 height 66
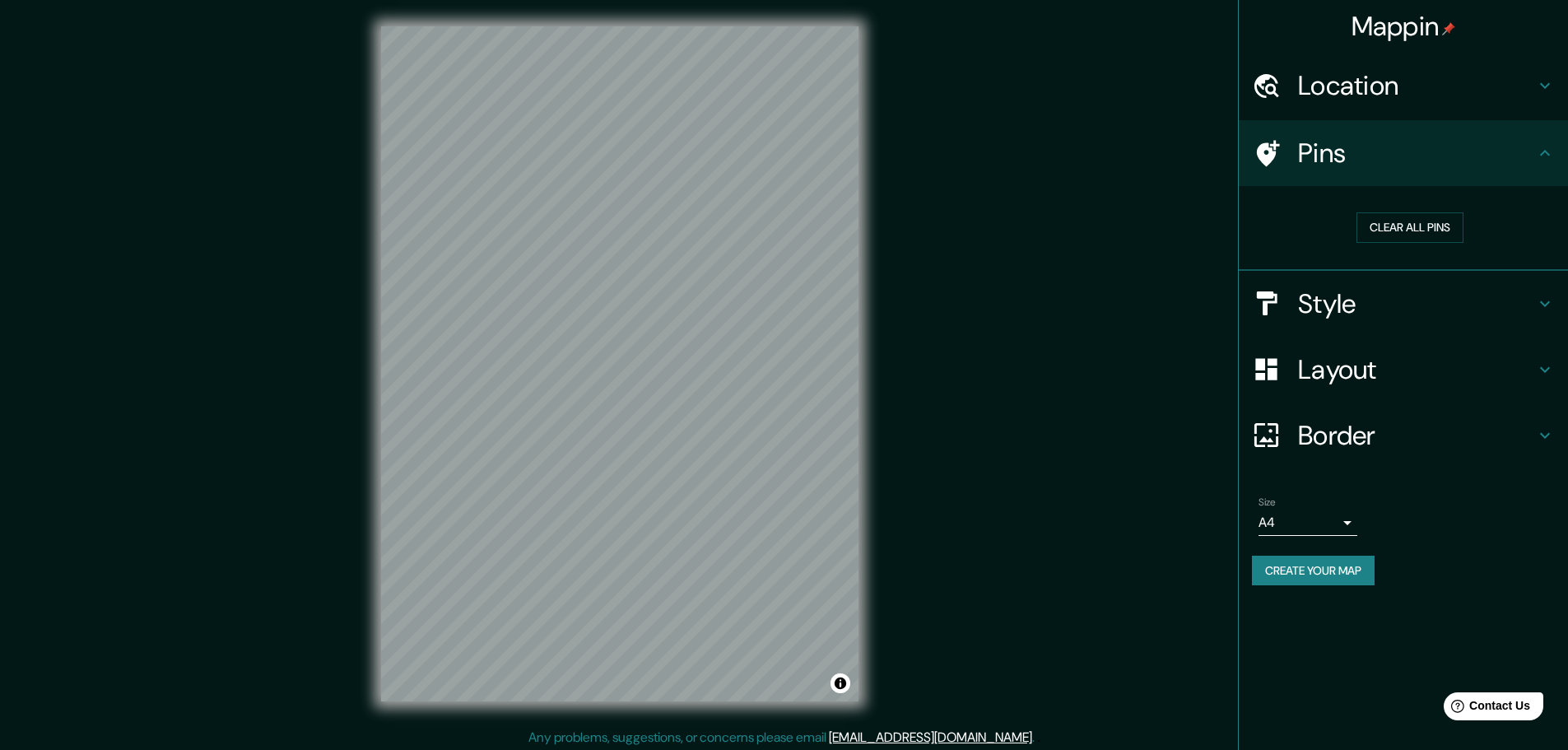
click at [1341, 150] on h4 "Pins" at bounding box center [1417, 153] width 237 height 33
click at [1362, 72] on h4 "Location" at bounding box center [1417, 85] width 237 height 33
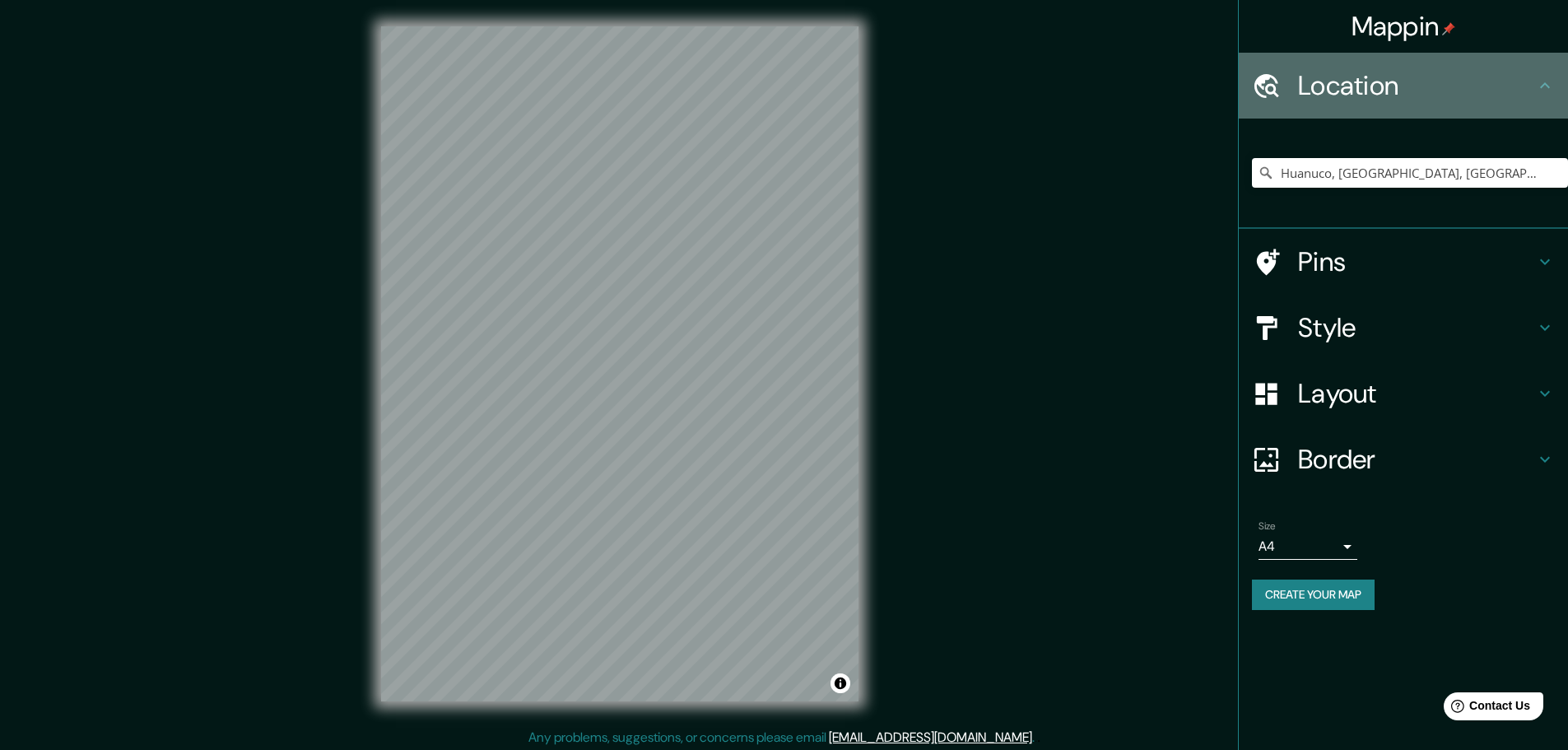
click at [1361, 77] on h4 "Location" at bounding box center [1417, 85] width 237 height 33
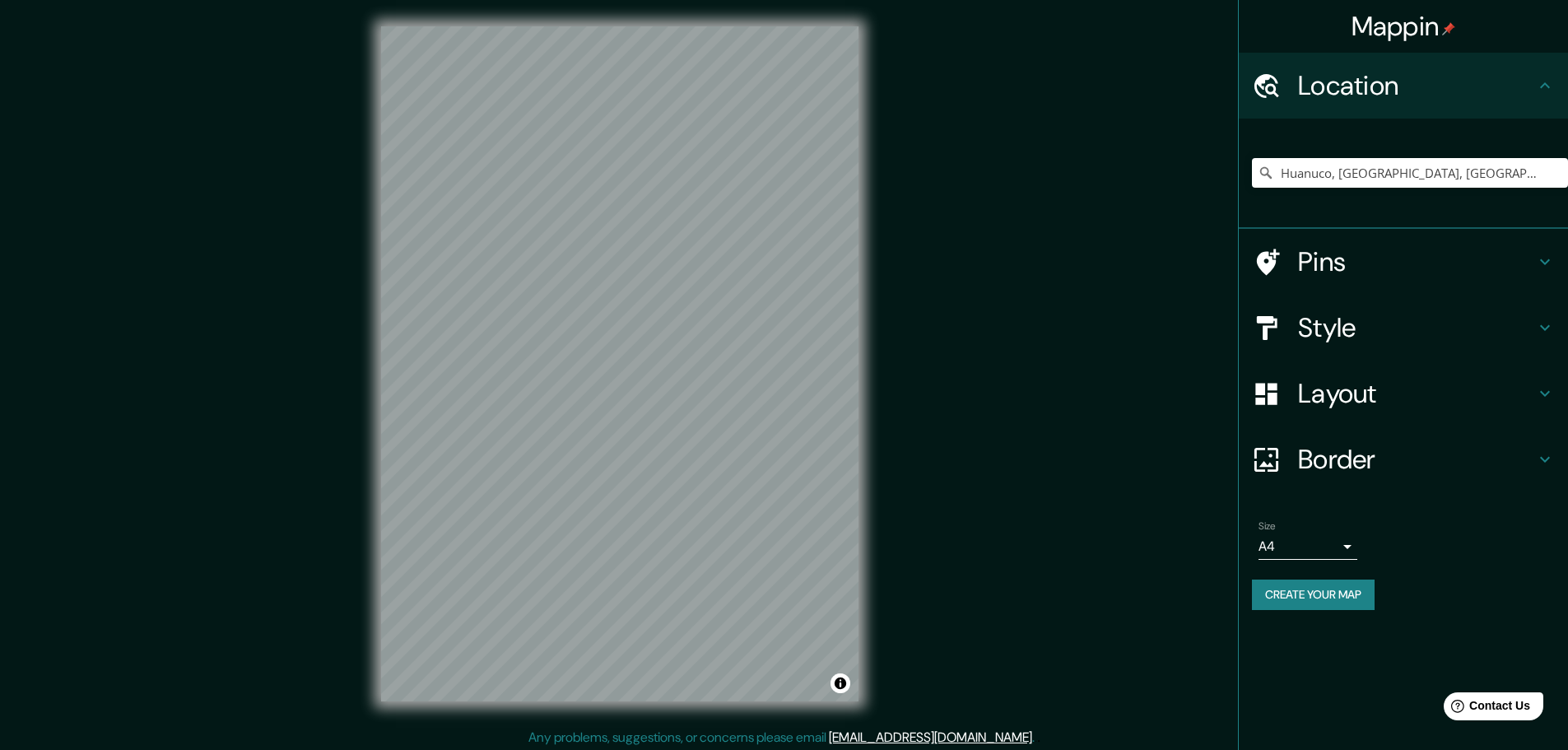
click at [1372, 333] on h4 "Style" at bounding box center [1417, 327] width 237 height 33
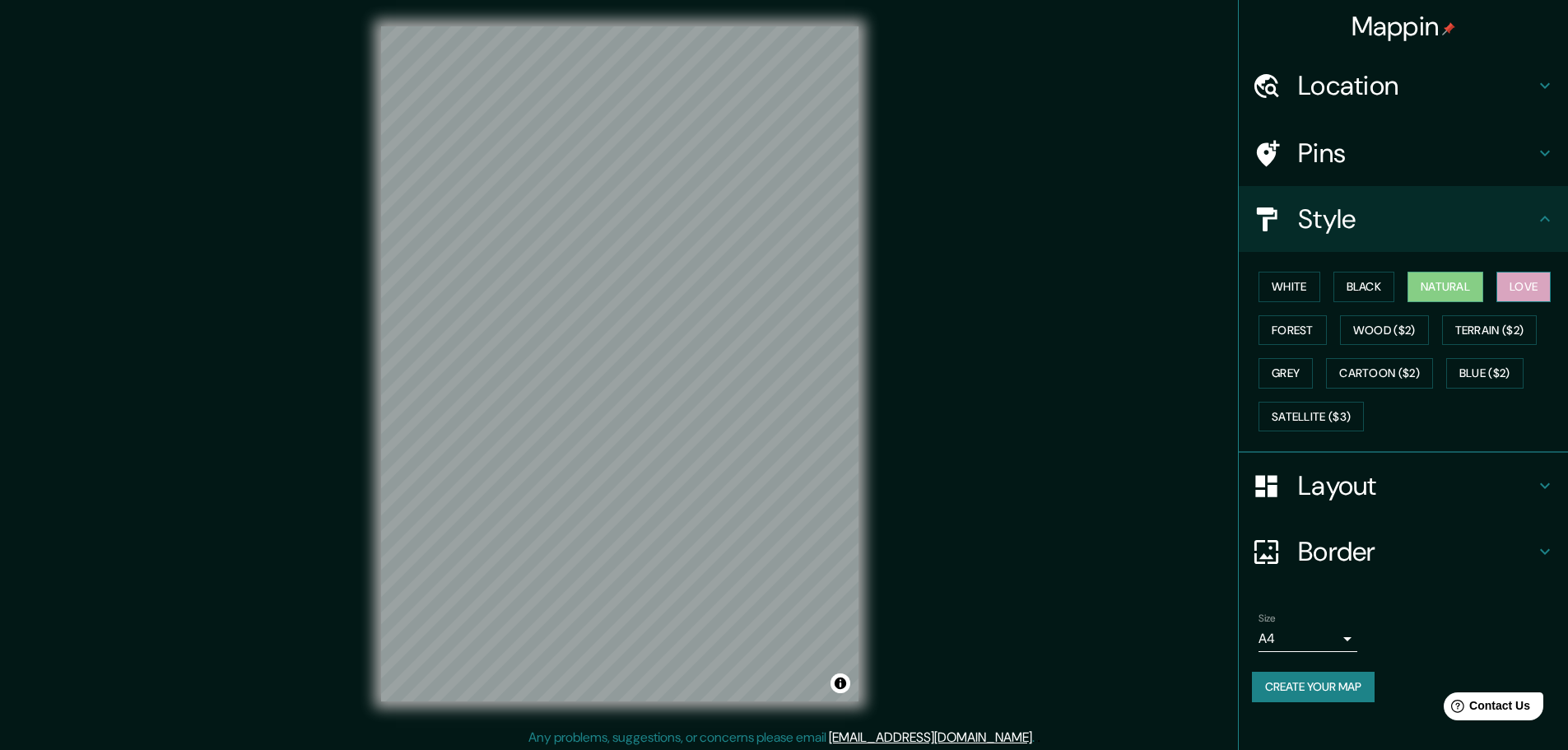
click at [1527, 284] on button "Love" at bounding box center [1524, 287] width 55 height 30
click at [1299, 330] on button "Forest" at bounding box center [1292, 330] width 68 height 30
click at [1290, 360] on button "Grey" at bounding box center [1286, 373] width 55 height 30
click at [1316, 418] on button "Satellite ($3)" at bounding box center [1311, 417] width 105 height 30
click at [1454, 280] on button "Natural" at bounding box center [1446, 287] width 76 height 30
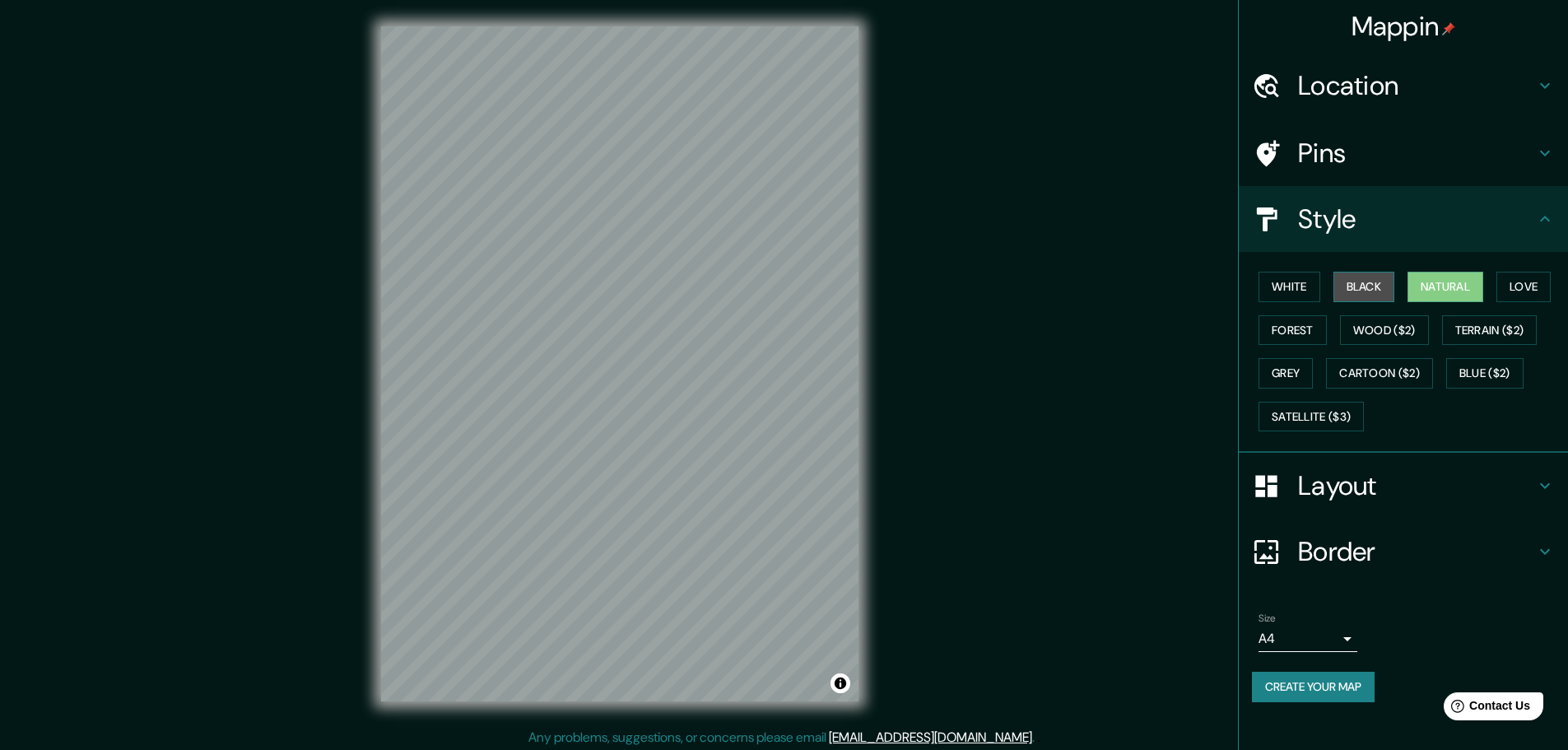
click at [1368, 281] on button "Black" at bounding box center [1365, 287] width 62 height 30
click at [1295, 280] on button "White" at bounding box center [1290, 287] width 62 height 30
click at [1360, 278] on button "Black" at bounding box center [1365, 287] width 62 height 30
click at [1411, 280] on div "White Black Natural Love Forest Wood ($2) Terrain ($2) Grey Cartoon ($2) Blue (…" at bounding box center [1411, 352] width 316 height 173
click at [1436, 282] on button "Natural" at bounding box center [1446, 287] width 76 height 30
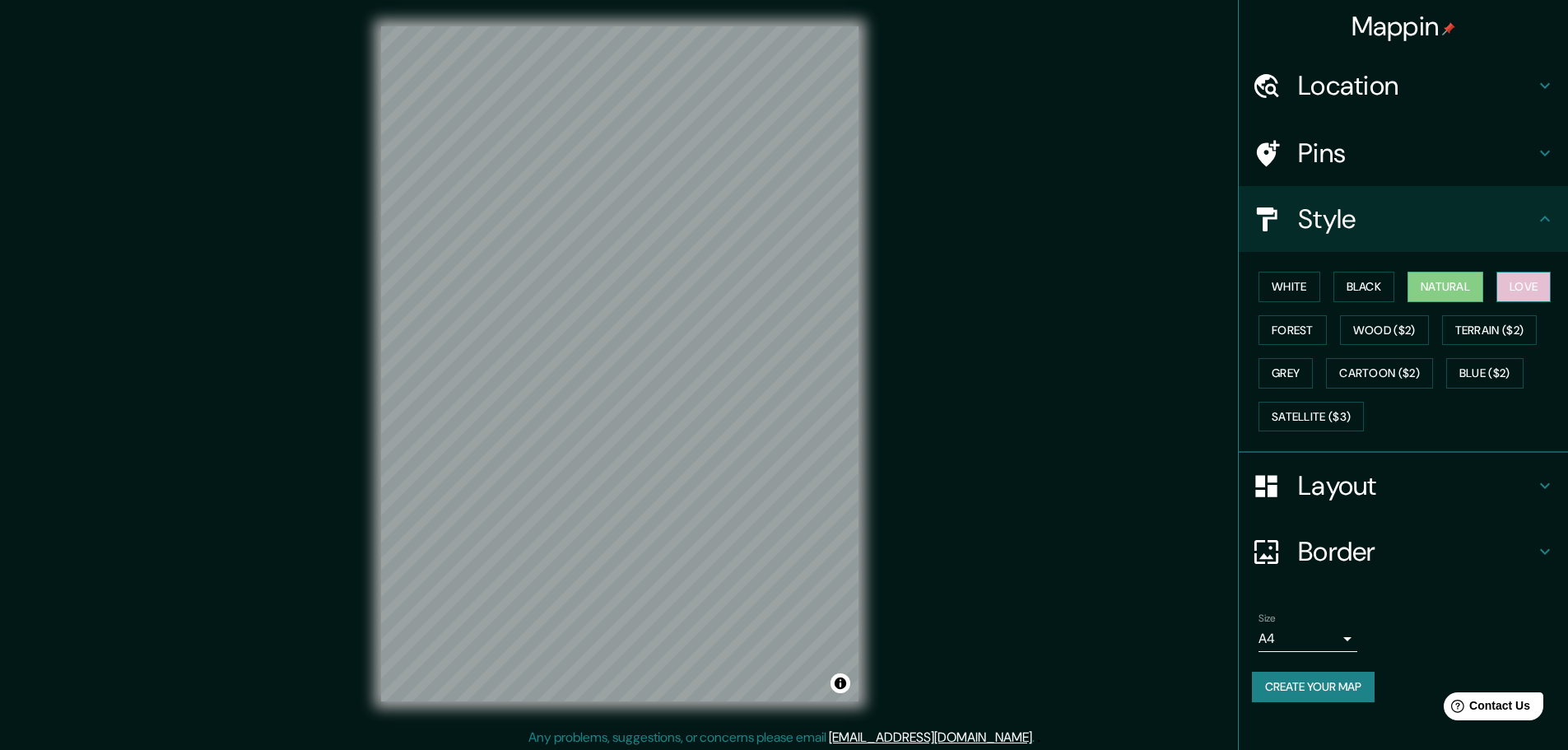
click at [1526, 284] on button "Love" at bounding box center [1524, 287] width 55 height 30
click at [1308, 284] on button "White" at bounding box center [1290, 287] width 62 height 30
click at [1337, 413] on button "Satellite ($3)" at bounding box center [1311, 417] width 105 height 30
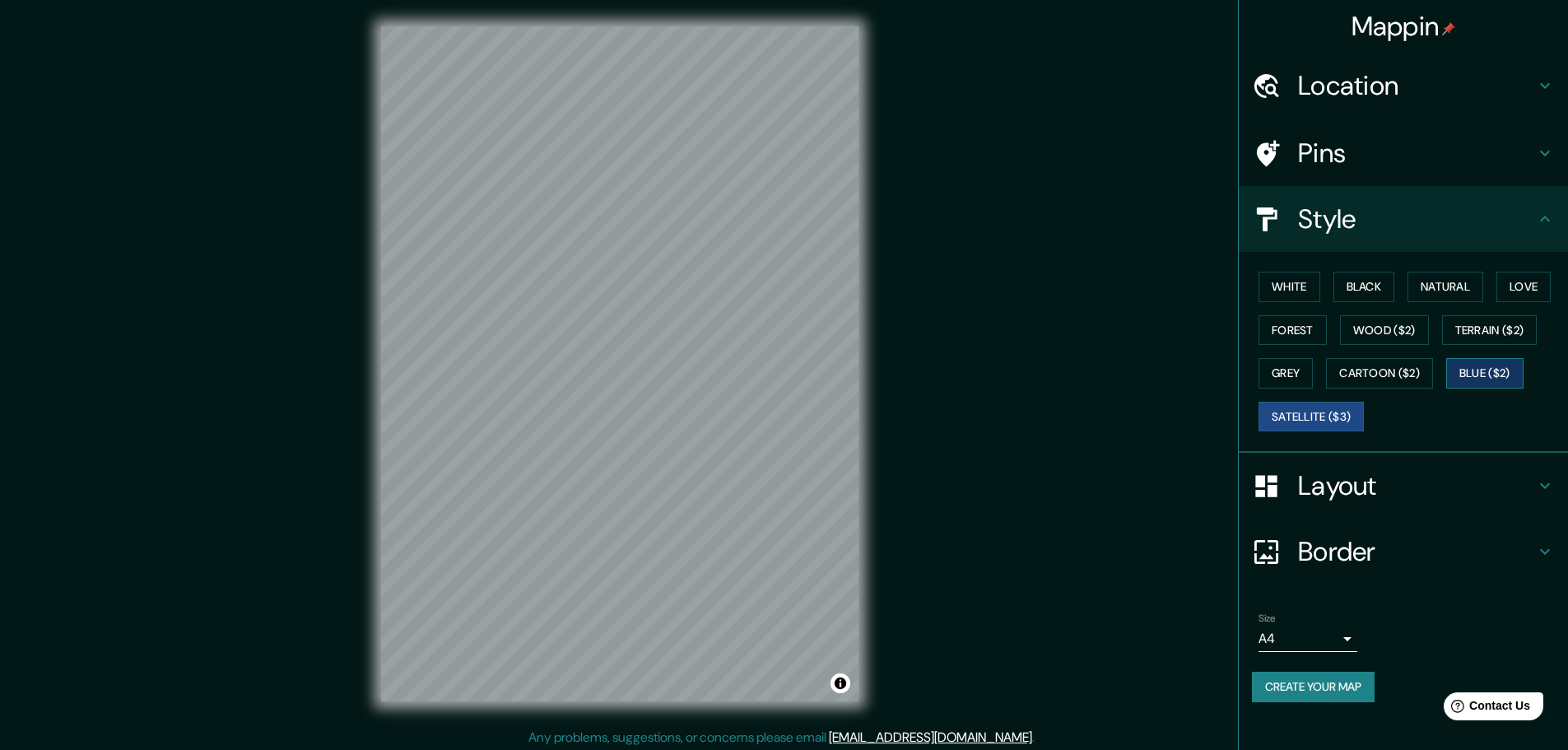
click at [1500, 369] on button "Blue ($2)" at bounding box center [1486, 373] width 78 height 30
click at [1461, 291] on button "Natural" at bounding box center [1446, 287] width 76 height 30
click at [1300, 408] on button "Satellite ($3)" at bounding box center [1311, 417] width 105 height 30
click at [1452, 283] on button "Natural" at bounding box center [1446, 287] width 76 height 30
click at [1326, 409] on button "Satellite ($3)" at bounding box center [1311, 417] width 105 height 30
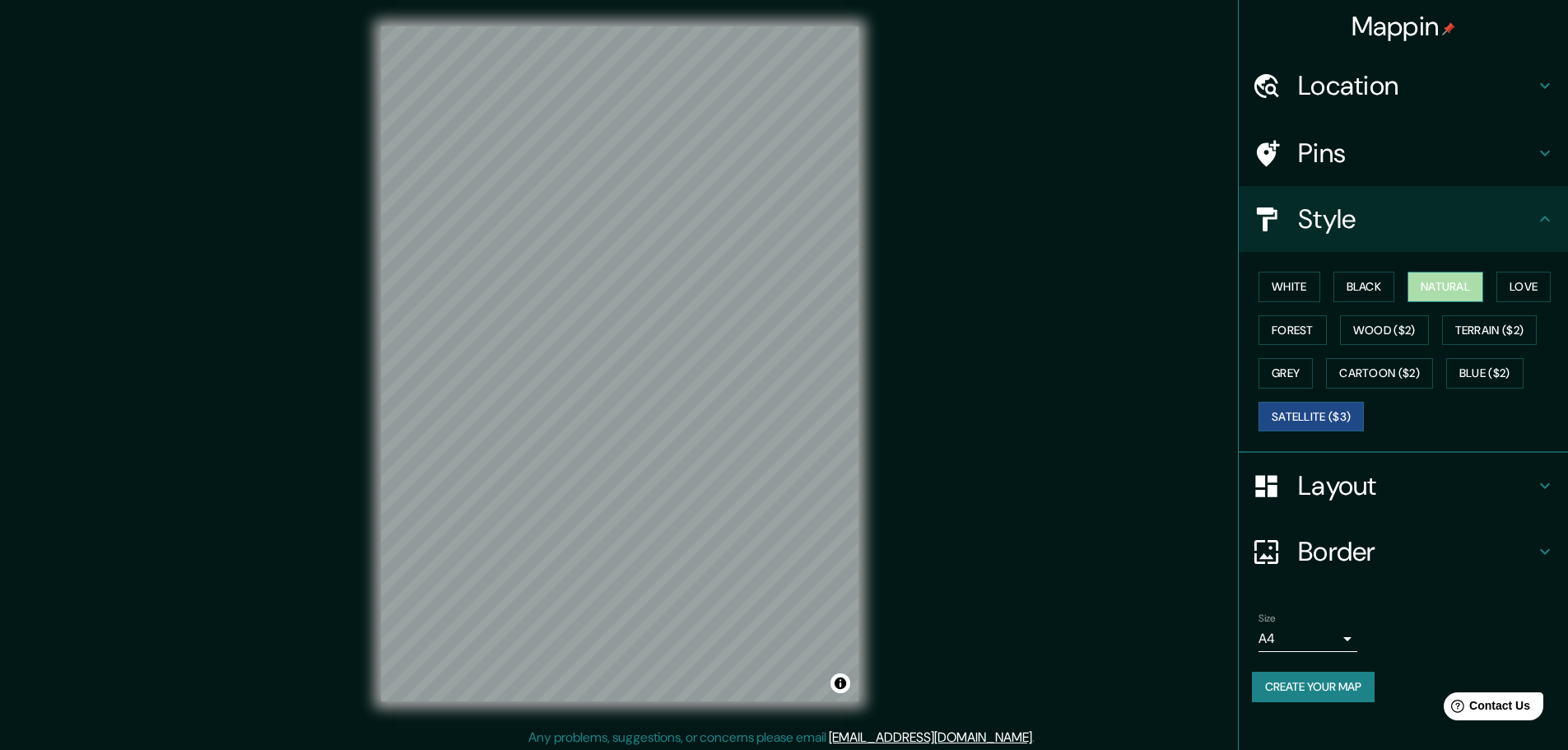
click at [1431, 278] on button "Natural" at bounding box center [1446, 287] width 76 height 30
click at [1309, 418] on button "Satellite ($3)" at bounding box center [1311, 417] width 105 height 30
click at [1451, 290] on button "Natural" at bounding box center [1446, 287] width 76 height 30
drag, startPoint x: 860, startPoint y: 404, endPoint x: 1002, endPoint y: 415, distance: 142.4
click at [1002, 415] on div "Mappin Location [GEOGRAPHIC_DATA], [GEOGRAPHIC_DATA], [GEOGRAPHIC_DATA] [GEOGRA…" at bounding box center [784, 377] width 1568 height 754
